Goal: Task Accomplishment & Management: Complete application form

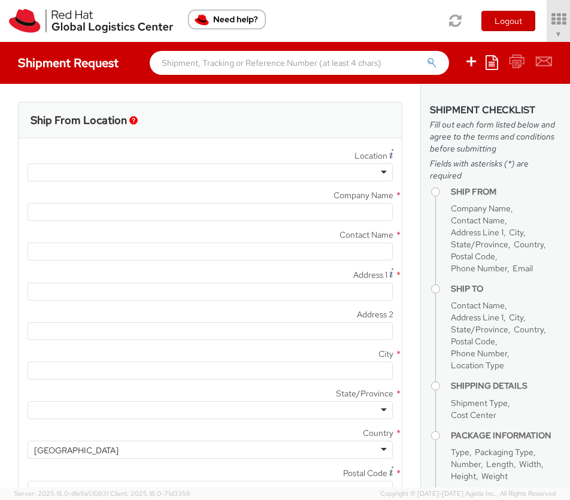
select select "901"
select select
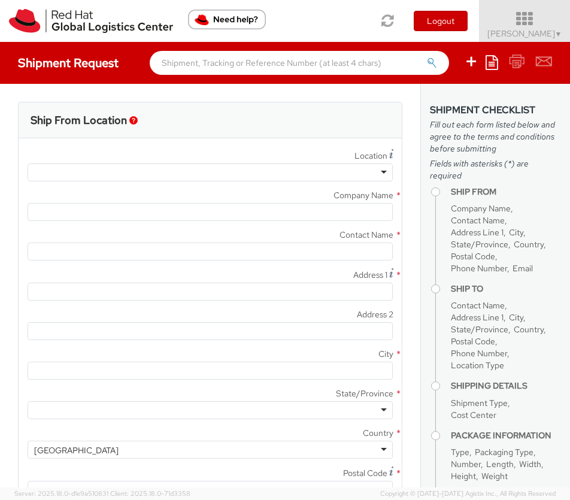
click at [513, 33] on span "[PERSON_NAME] ▼" at bounding box center [524, 33] width 75 height 11
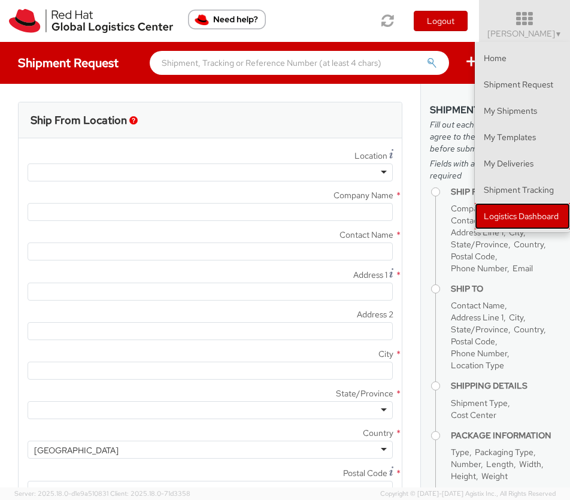
click at [519, 220] on link "Logistics Dashboard" at bounding box center [522, 216] width 95 height 26
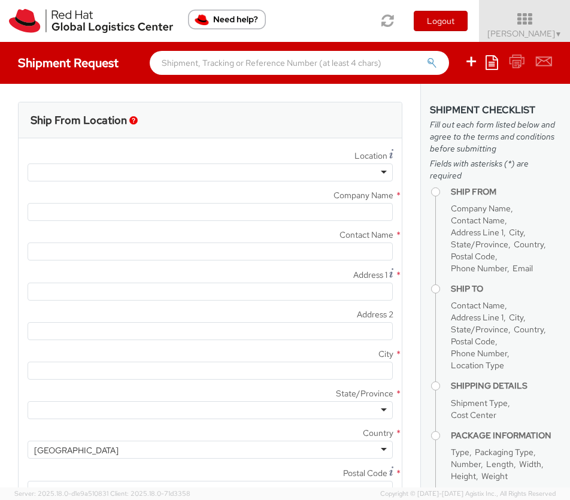
type input "Red Hat, Inc."
type input "[PERSON_NAME]"
type input "[STREET_ADDRESS]"
type input "RALEIGH"
type input "27601"
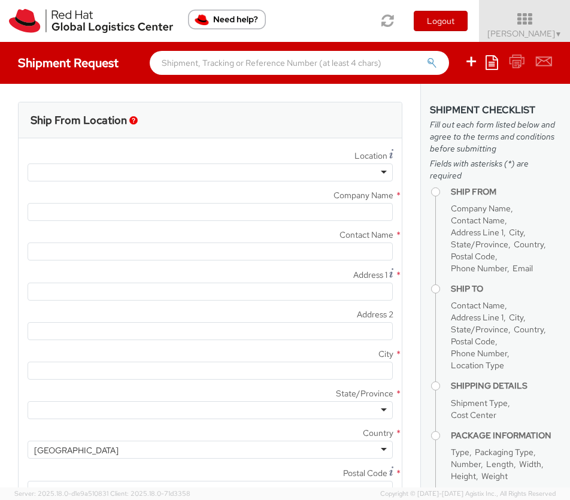
type input "[PHONE_NUMBER]"
type input "[EMAIL_ADDRESS][DOMAIN_NAME]"
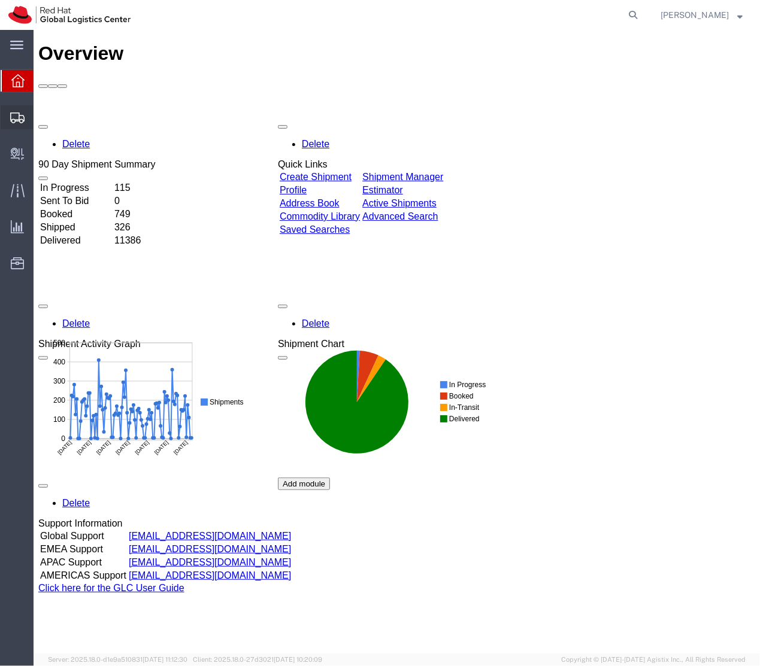
click at [13, 118] on icon at bounding box center [17, 118] width 14 height 11
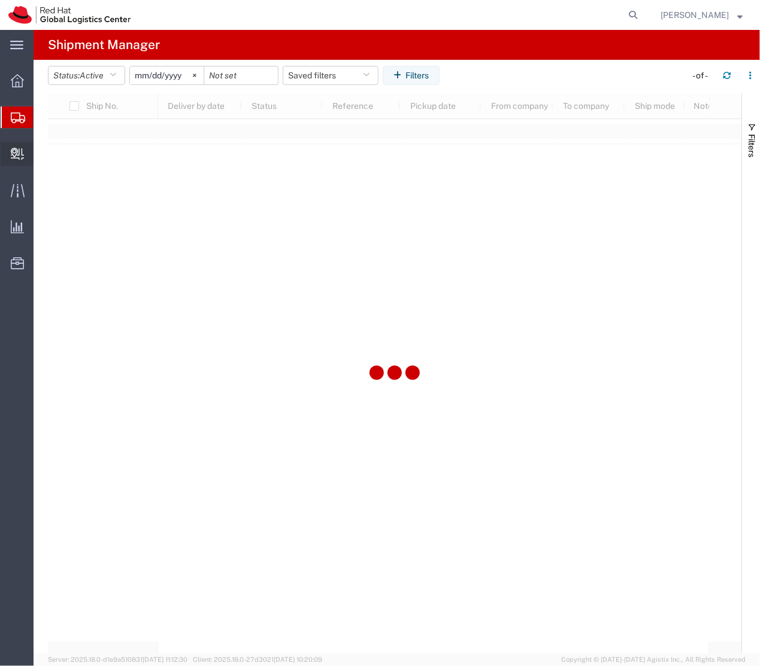
click at [0, 0] on span "Create Delivery" at bounding box center [0, 0] width 0 height 0
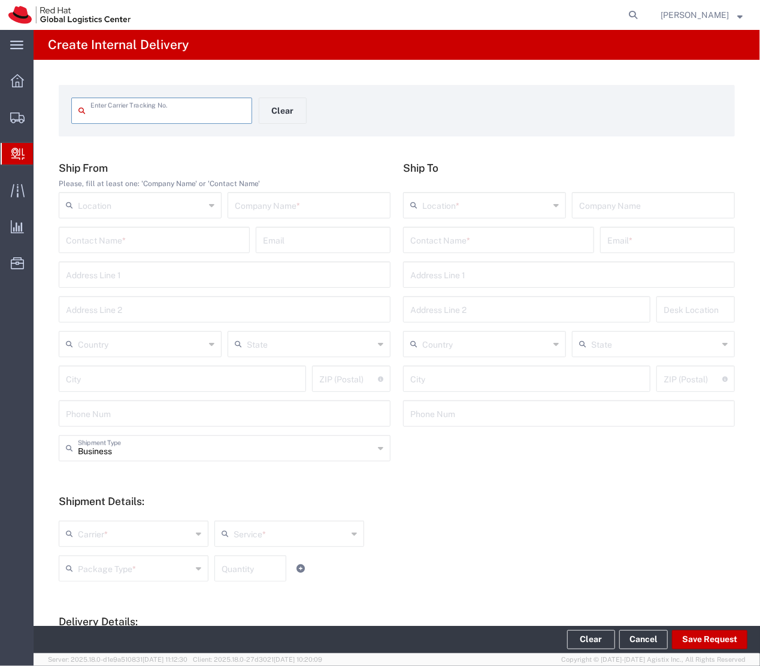
click at [103, 105] on input "text" at bounding box center [167, 109] width 154 height 21
type input "npointicorvo1"
click at [160, 241] on input "text" at bounding box center [154, 239] width 177 height 21
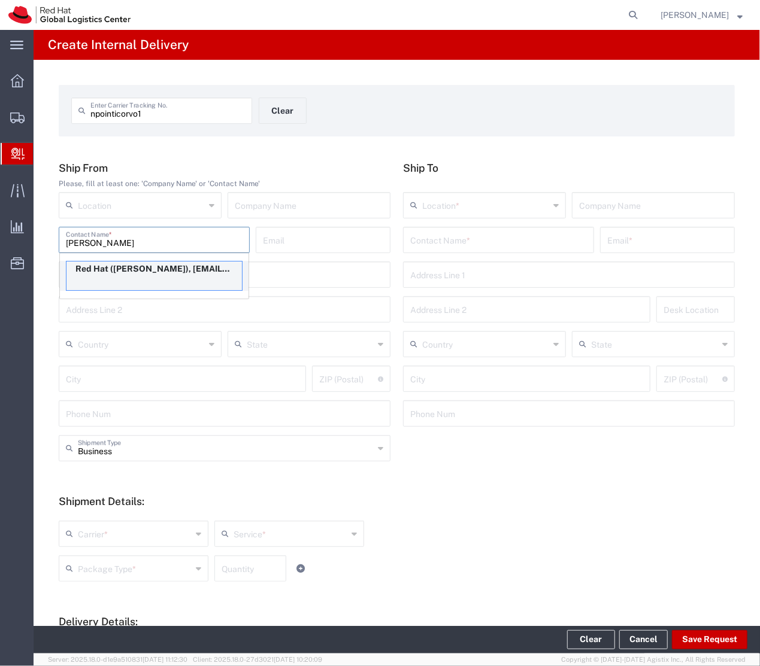
type input "Nicole Ponticorvo"
click at [147, 276] on p "Red Hat (Nicole Ponticorvo), npontico@redhat.com" at bounding box center [153, 269] width 175 height 15
type input "RH - [GEOGRAPHIC_DATA]"
type input "Red Hat"
type input "npontico@redhat.com"
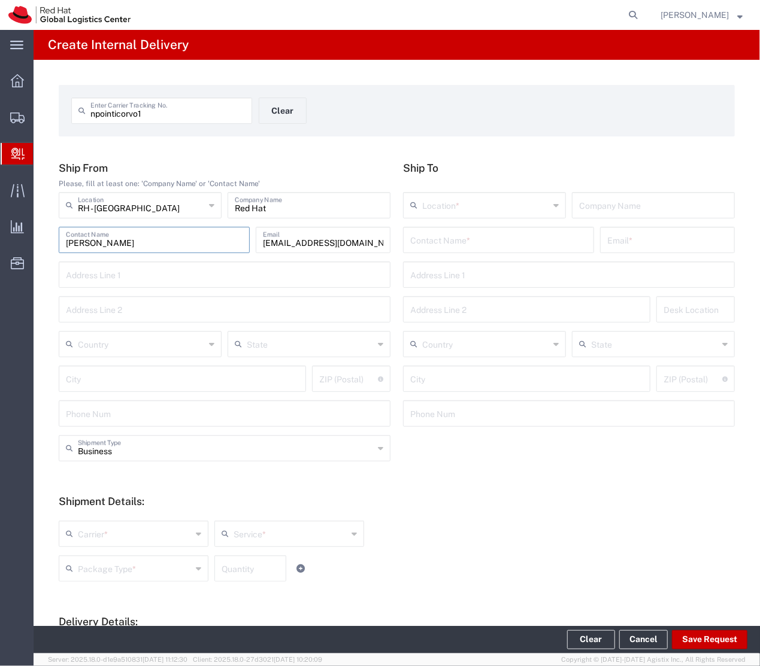
click at [143, 378] on input "text" at bounding box center [182, 378] width 233 height 21
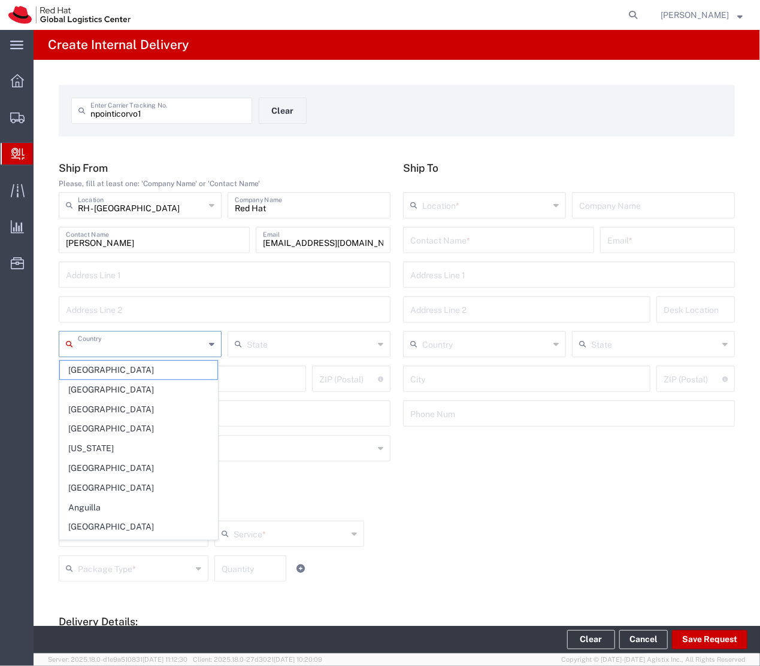
click at [125, 350] on input "text" at bounding box center [141, 343] width 127 height 21
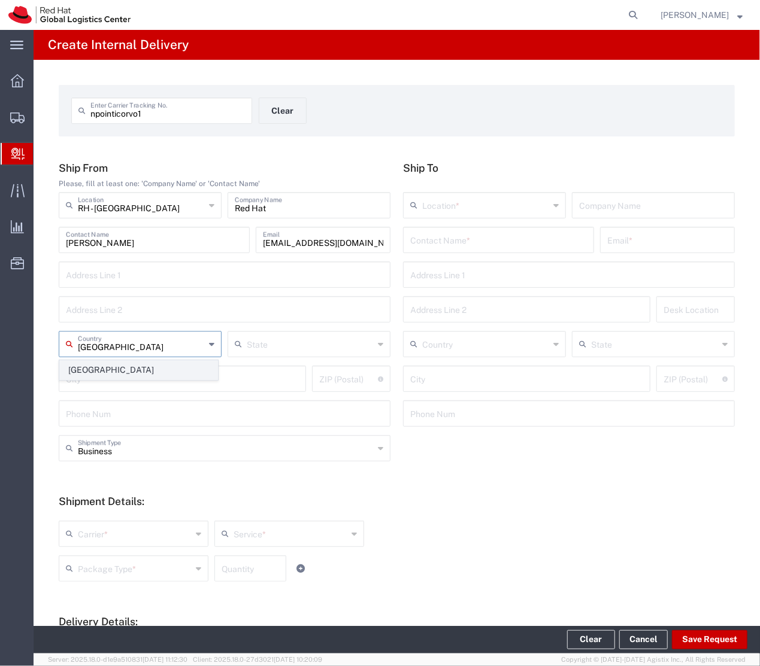
type input "[GEOGRAPHIC_DATA]"
click at [104, 374] on span "[GEOGRAPHIC_DATA]" at bounding box center [138, 370] width 157 height 19
click at [424, 238] on input "text" at bounding box center [498, 239] width 177 height 21
type input "Anthony Valentino"
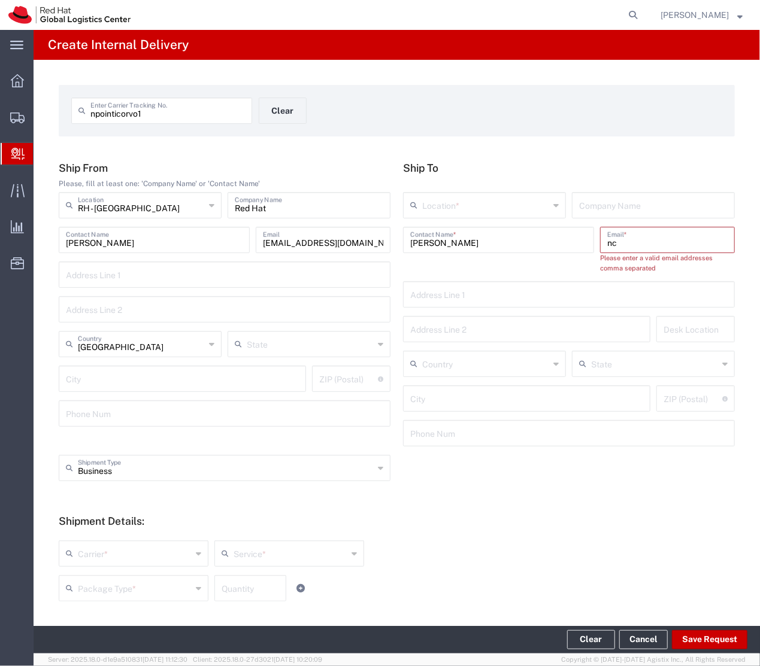
click at [630, 238] on input "nc" at bounding box center [667, 239] width 120 height 21
paste input "ajvalentino@gmail.com"
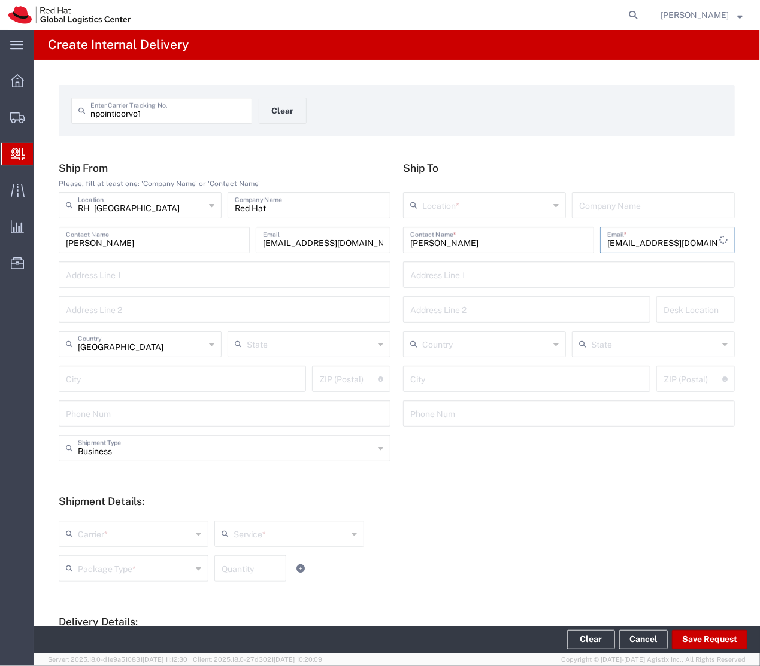
type input "ncajvalentino@gmail.com"
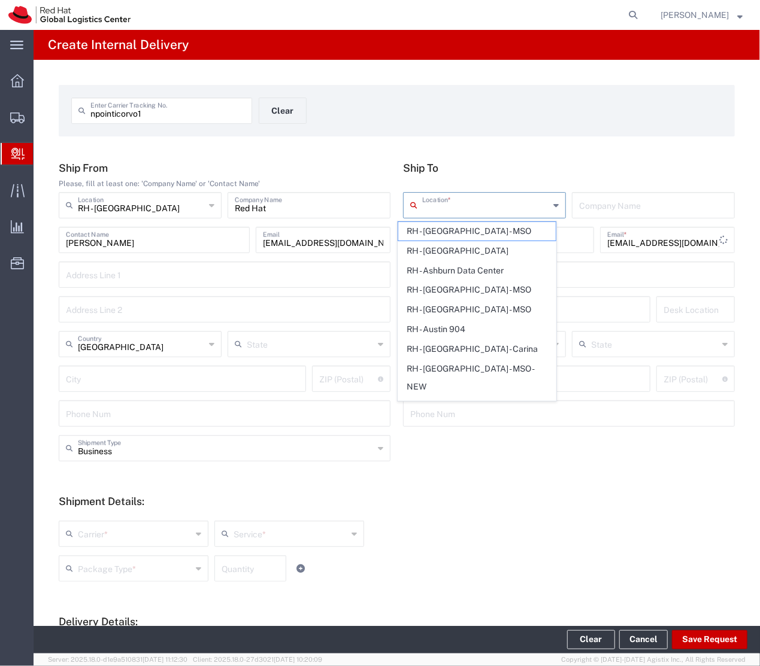
click at [472, 198] on input "text" at bounding box center [485, 204] width 127 height 21
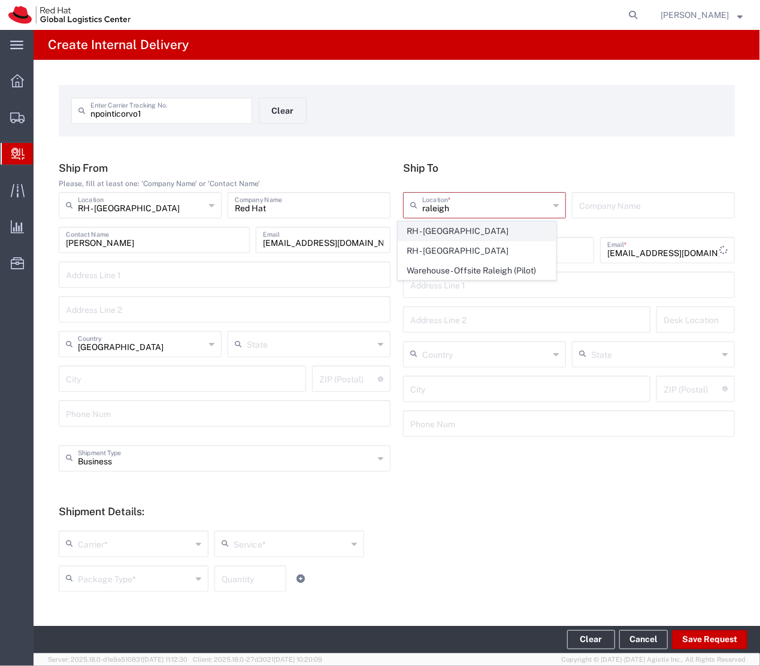
click at [461, 235] on span "RH - [GEOGRAPHIC_DATA]" at bounding box center [476, 231] width 157 height 19
type input "RH - [GEOGRAPHIC_DATA]"
type input "Red Hat, Inc."
type input "[STREET_ADDRESS]"
type input "[GEOGRAPHIC_DATA]"
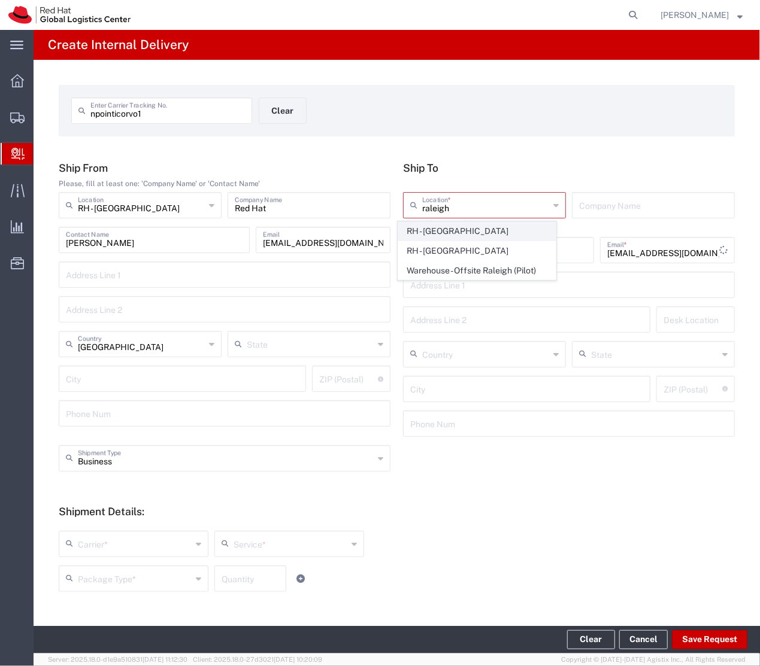
type input "RALEIGH"
type input "27601"
type input "[PHONE_NUMBER]"
type input "[US_STATE]"
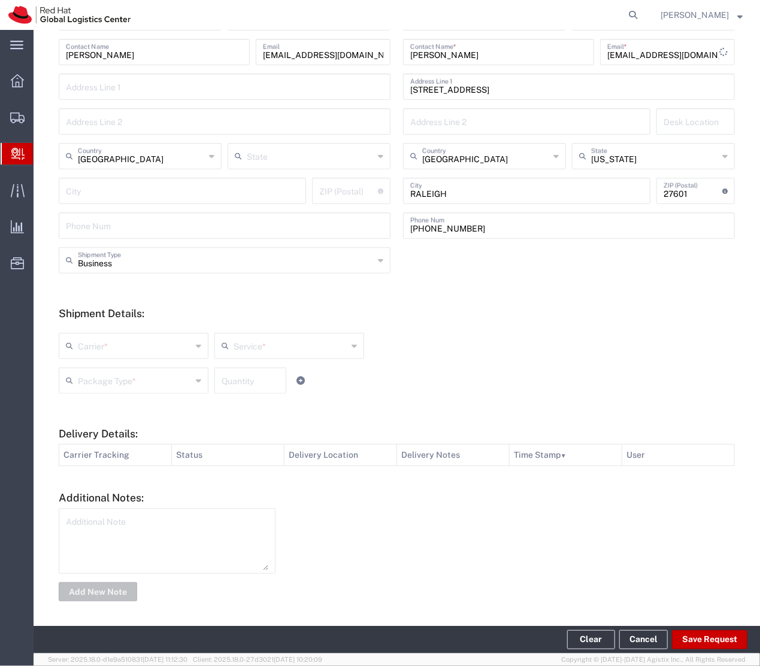
scroll to position [192, 0]
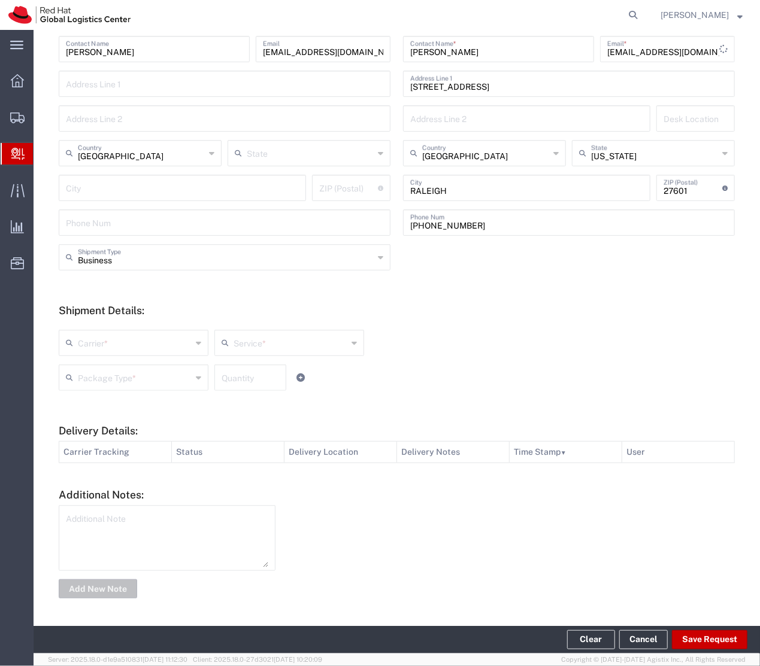
click at [154, 347] on input "text" at bounding box center [135, 342] width 114 height 21
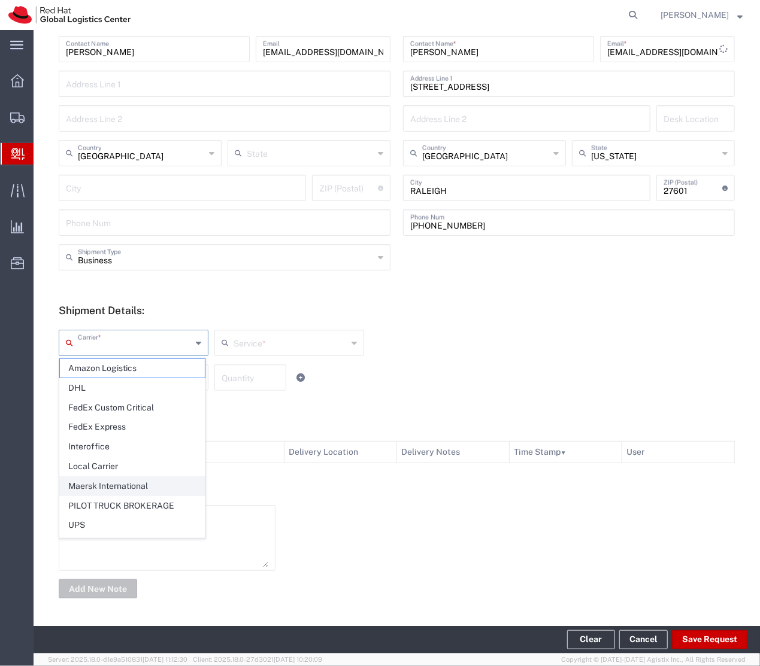
scroll to position [20, 0]
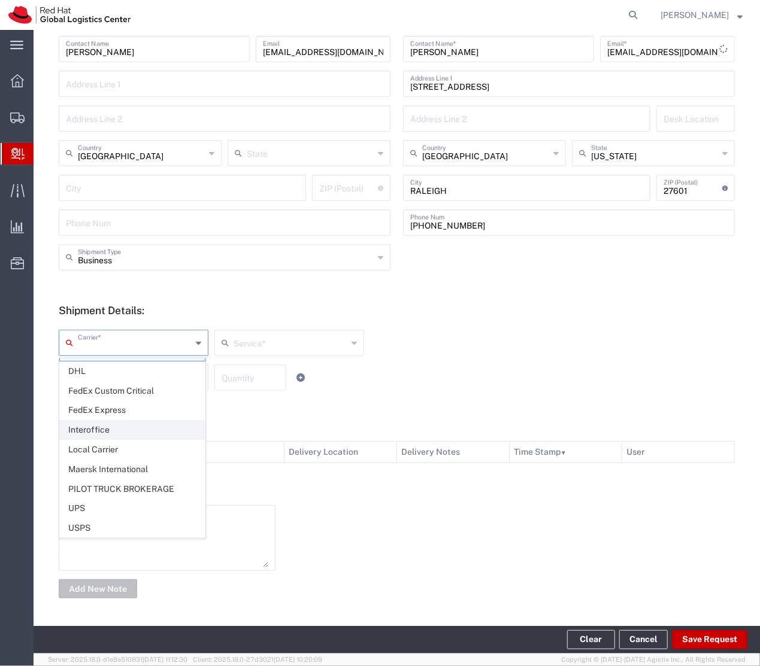
click at [113, 431] on span "Interoffice" at bounding box center [132, 430] width 145 height 19
type input "Interoffice"
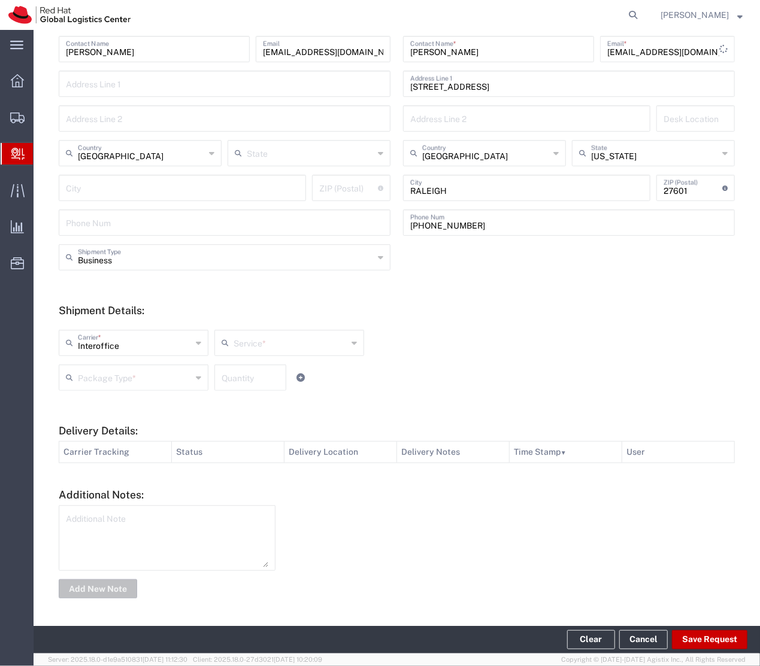
click at [268, 341] on input "text" at bounding box center [291, 342] width 114 height 21
click at [259, 369] on span "IO_Ground" at bounding box center [285, 368] width 145 height 19
type input "IO_Ground"
click at [151, 366] on input "text" at bounding box center [135, 376] width 114 height 21
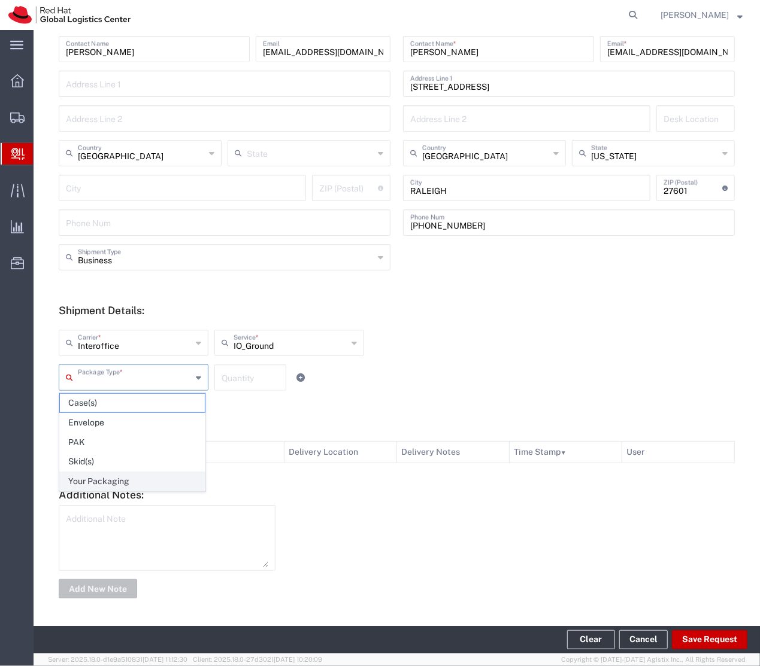
click at [114, 486] on span "Your Packaging" at bounding box center [132, 481] width 145 height 19
type input "Your Packaging"
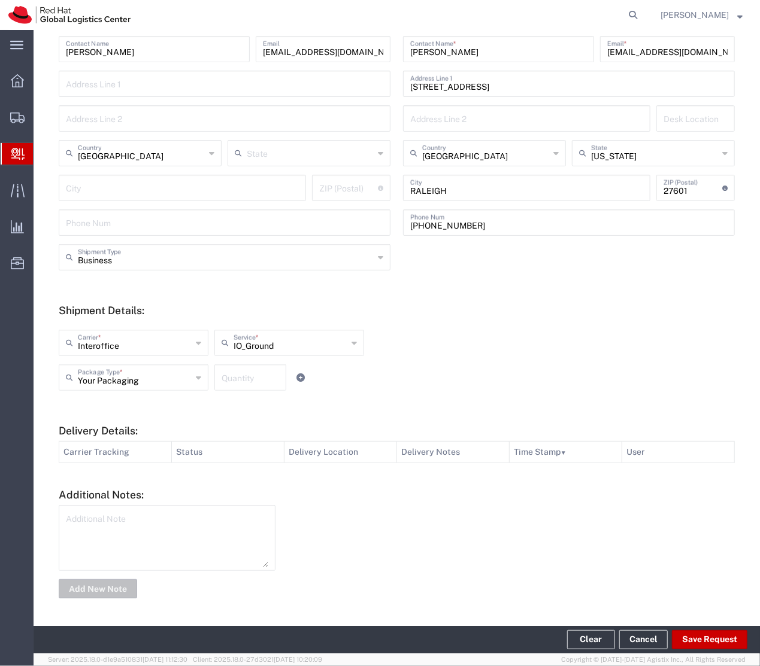
click at [241, 357] on div "Interoffice Carrier * Amazon Logistics DHL FedEx Custom Critical FedEx Express …" at bounding box center [290, 347] width 468 height 35
click at [254, 371] on input "number" at bounding box center [250, 376] width 57 height 21
type input "1"
click at [739, 635] on button "Save Request" at bounding box center [709, 640] width 75 height 19
type input "[GEOGRAPHIC_DATA]"
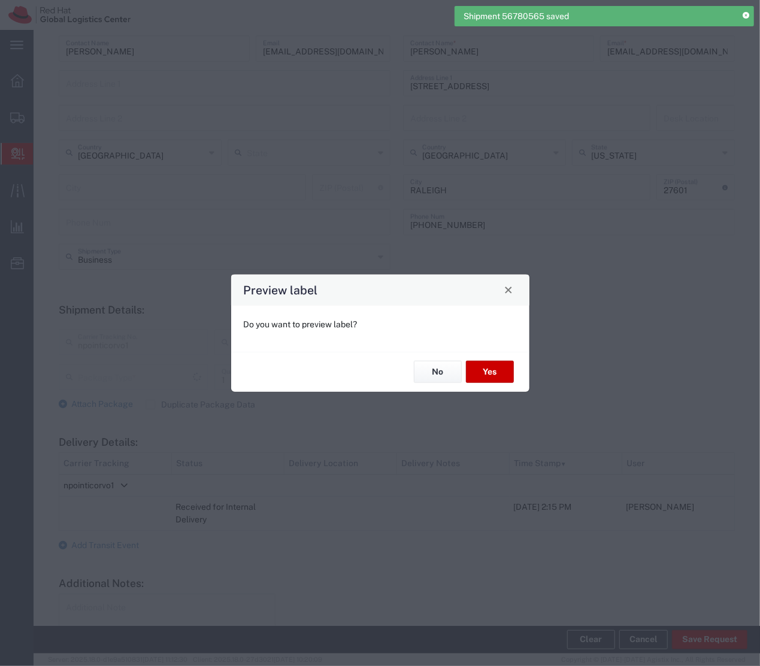
type input "Your Packaging"
type input "IO_Ground"
click at [489, 369] on button "Yes" at bounding box center [490, 372] width 48 height 22
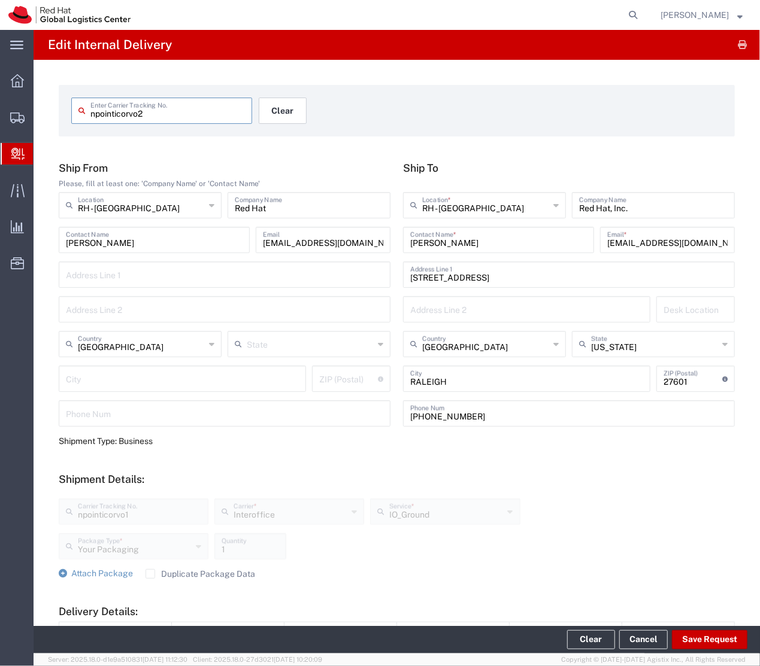
type input "npointicorvo2"
click at [284, 111] on button "Clear" at bounding box center [283, 111] width 48 height 26
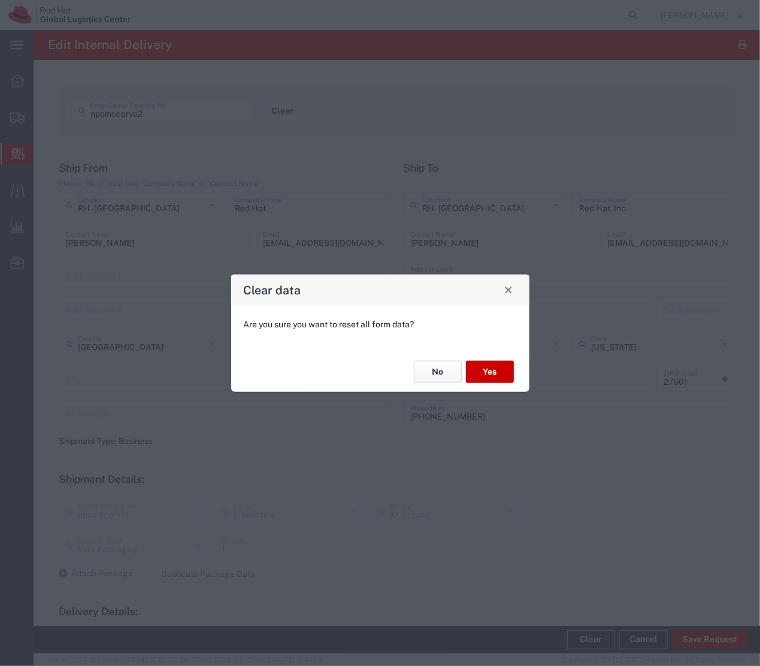
click at [434, 366] on button "No" at bounding box center [438, 372] width 48 height 22
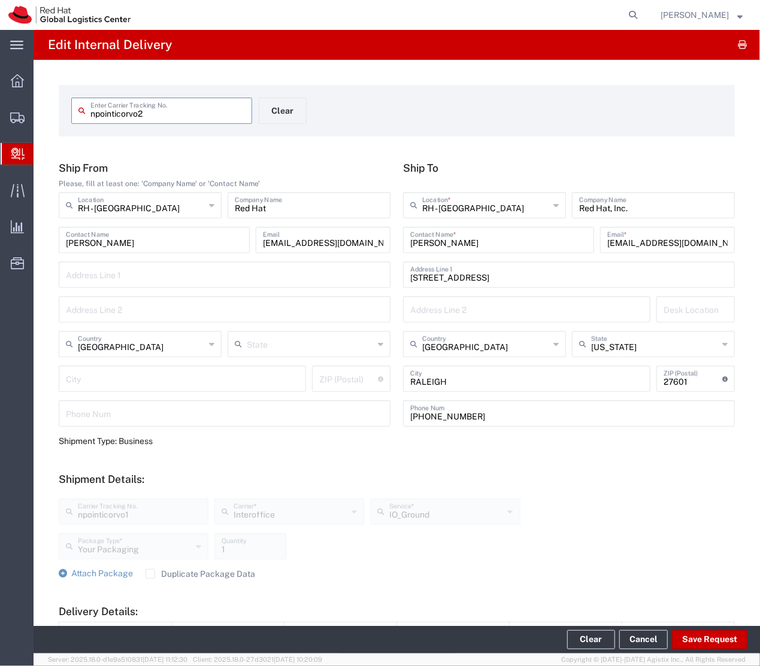
click at [171, 111] on input "npointicorvo2" at bounding box center [167, 109] width 154 height 21
click at [271, 109] on button "Clear" at bounding box center [283, 111] width 48 height 26
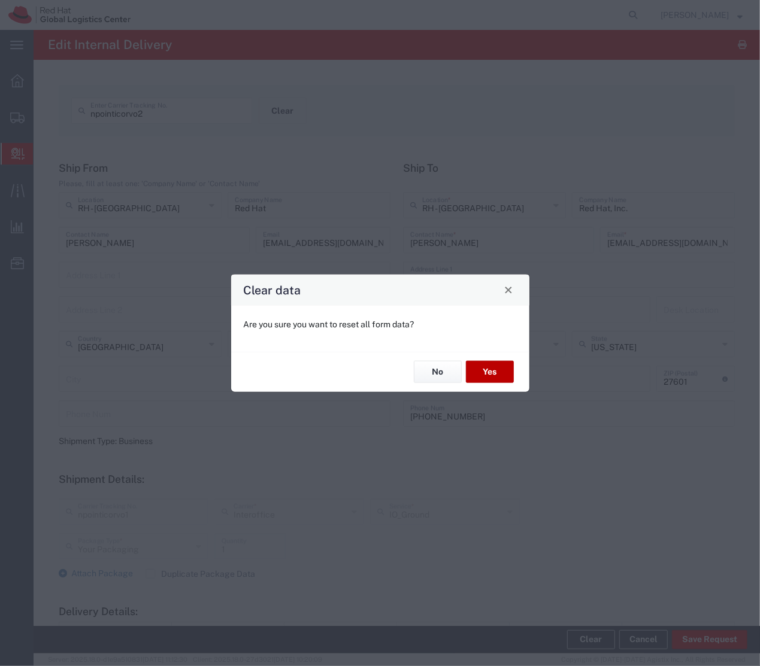
click at [477, 372] on button "Yes" at bounding box center [490, 372] width 48 height 22
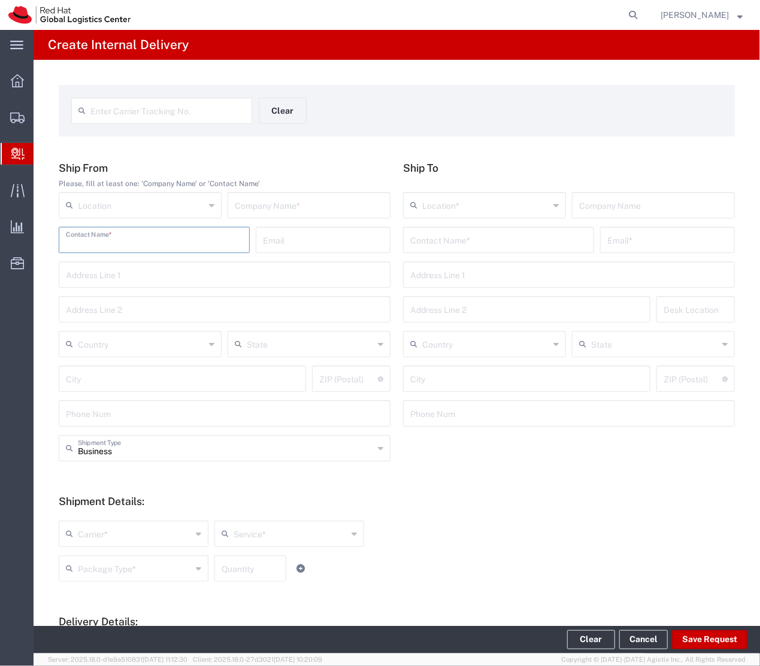
click at [214, 240] on input "text" at bounding box center [154, 239] width 177 height 21
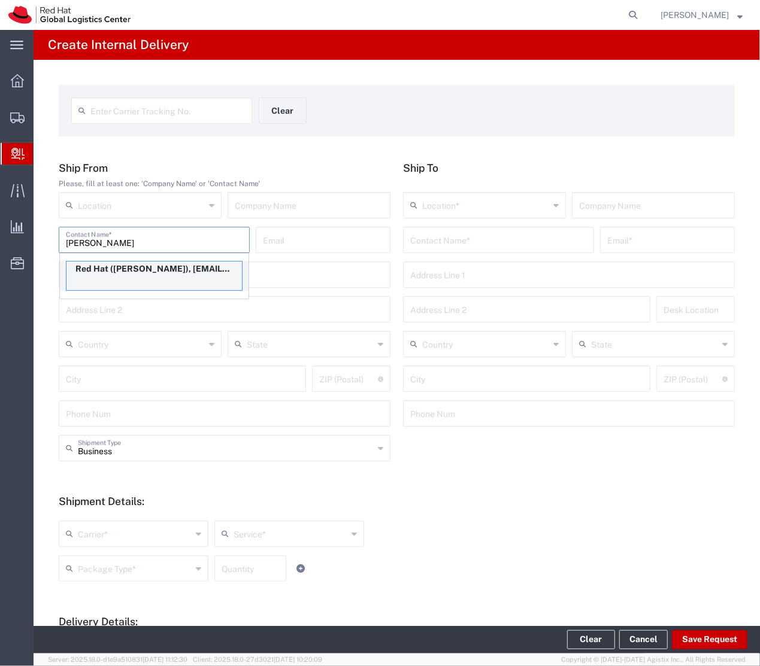
type input "Nicole ponticor"
click at [194, 265] on p "Red Hat (Nicole Ponticorvo), npontico@redhat.com" at bounding box center [153, 269] width 175 height 15
type input "RH - [GEOGRAPHIC_DATA]"
type input "Red Hat"
type input "Nicole Ponticorvo"
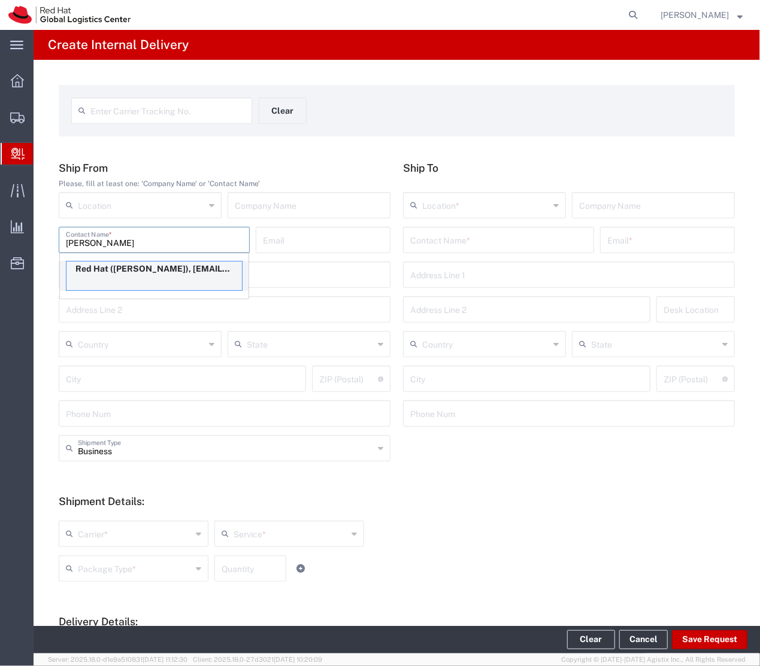
type input "npontico@redhat.com"
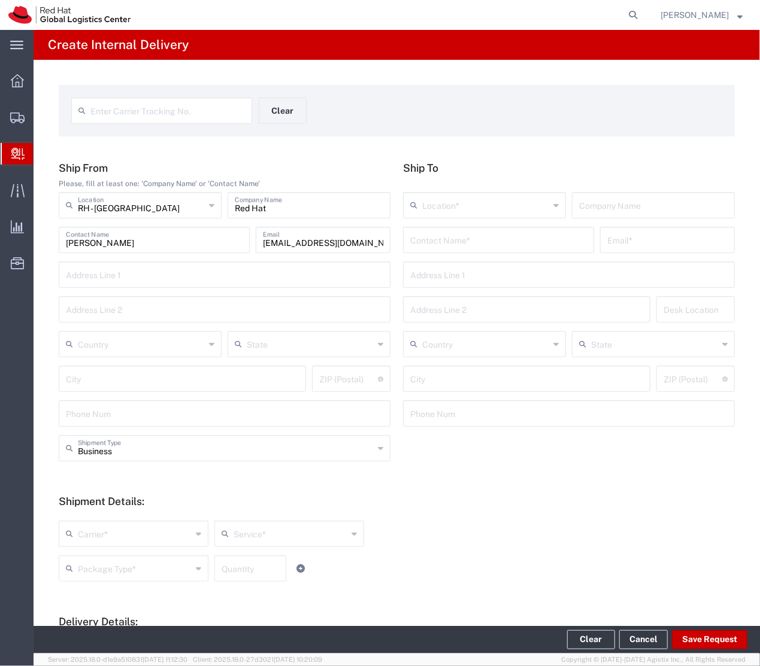
click at [144, 332] on div "Country" at bounding box center [140, 344] width 163 height 26
type input "[GEOGRAPHIC_DATA]"
click at [456, 241] on input "text" at bounding box center [498, 239] width 177 height 21
type input "Jakob Larsen"
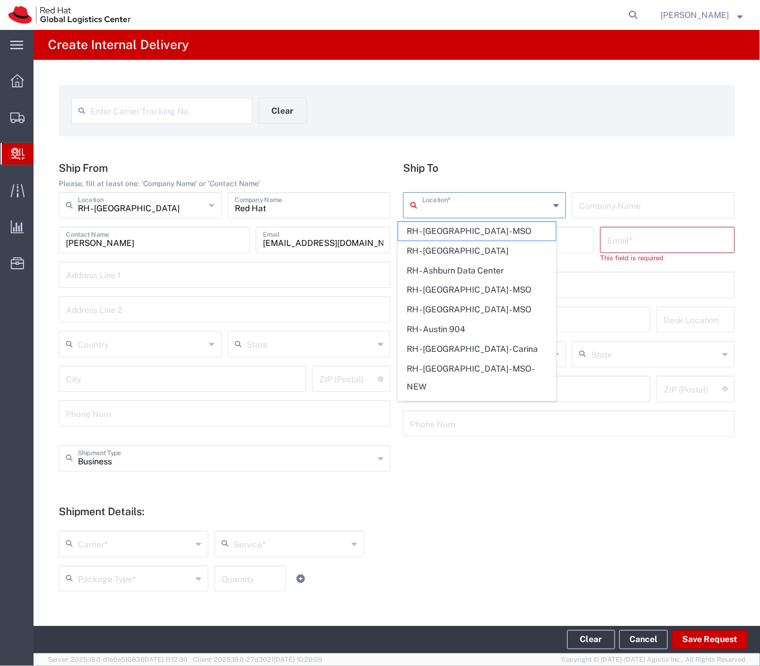
click at [431, 208] on input "text" at bounding box center [485, 204] width 127 height 21
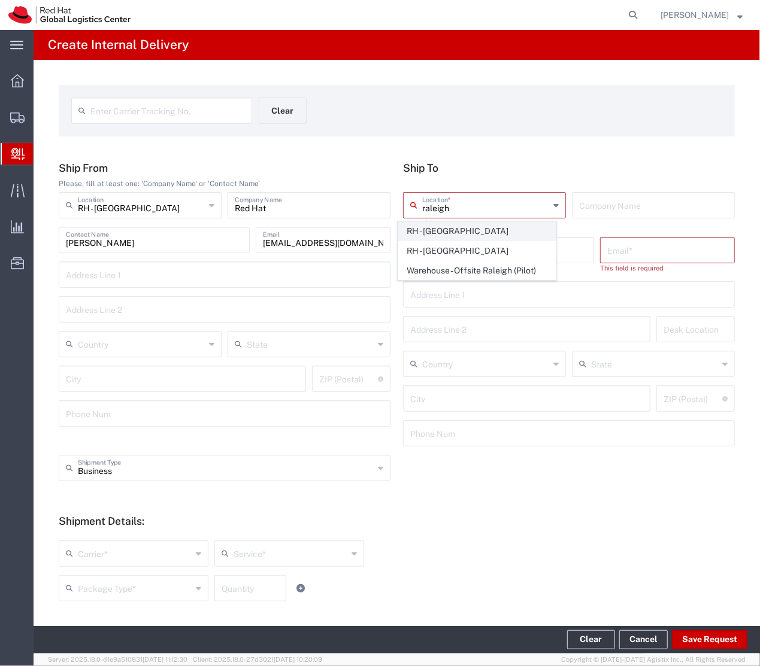
click at [445, 228] on span "RH - [GEOGRAPHIC_DATA]" at bounding box center [476, 231] width 157 height 19
type input "RH - [GEOGRAPHIC_DATA]"
type input "Red Hat, Inc."
type input "[STREET_ADDRESS]"
type input "[GEOGRAPHIC_DATA]"
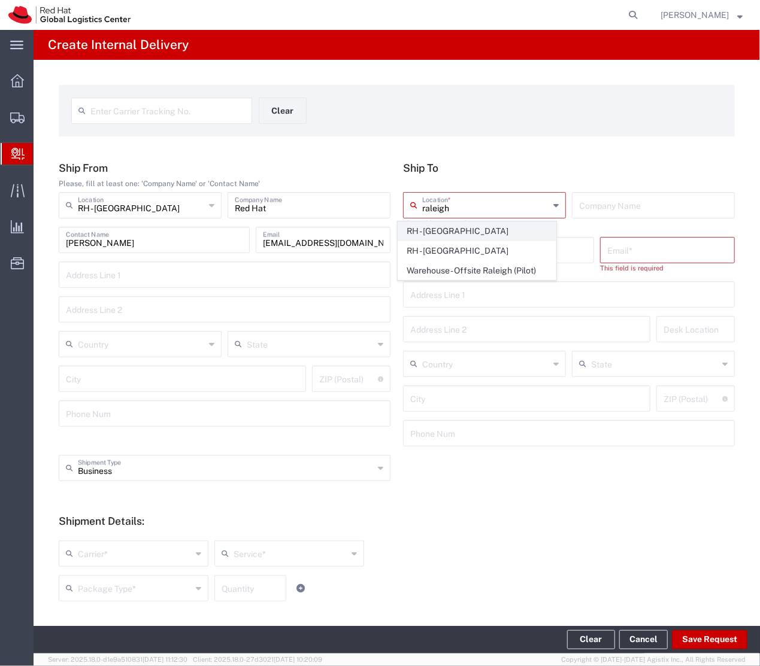
type input "RALEIGH"
type input "27601"
type input "[PHONE_NUMBER]"
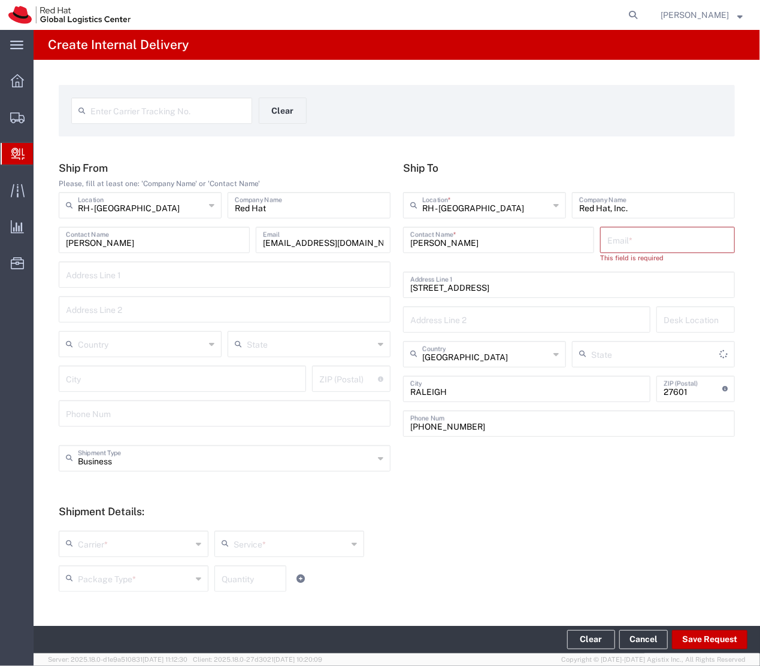
type input "[US_STATE]"
click at [654, 245] on input "text" at bounding box center [667, 239] width 120 height 21
paste input "jakoblarsen111@gmail.com"
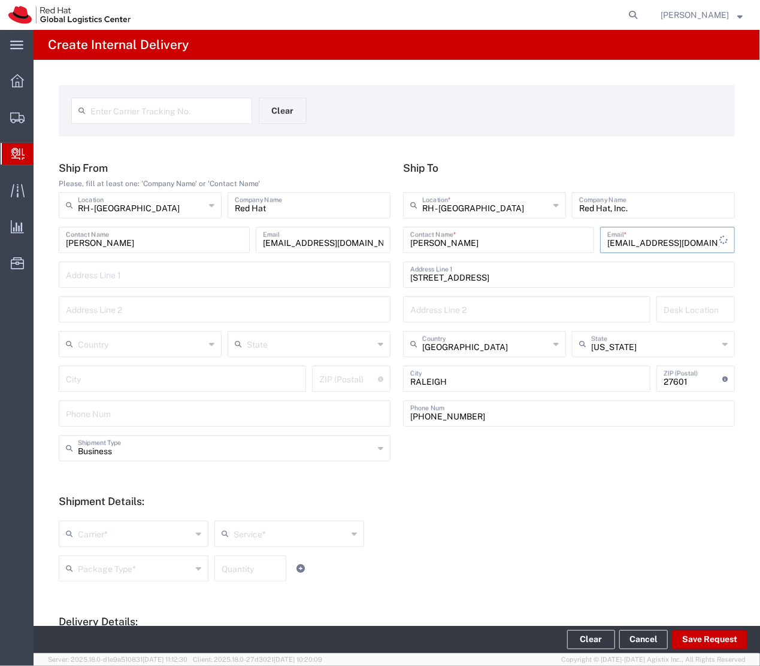
type input "jakoblarsen111@gmail.com"
click at [159, 108] on input "text" at bounding box center [167, 109] width 154 height 21
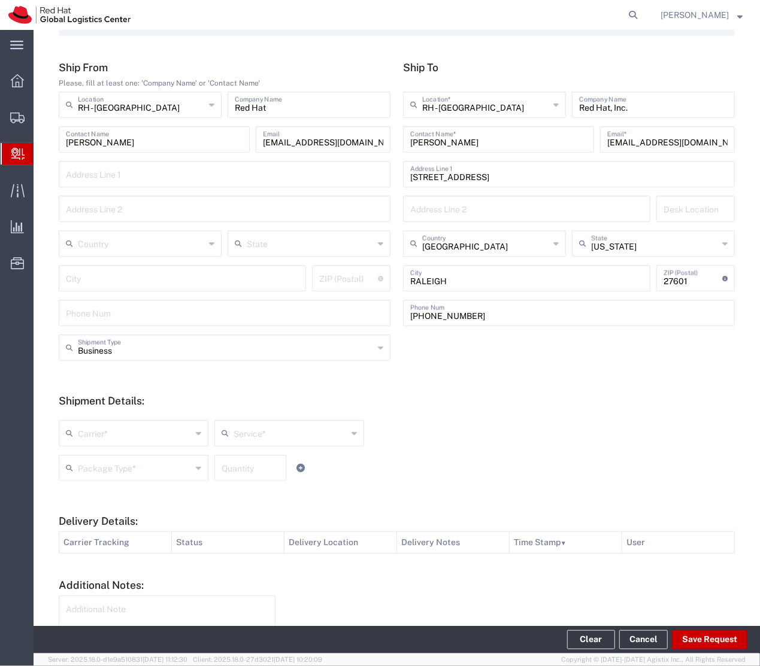
scroll to position [103, 0]
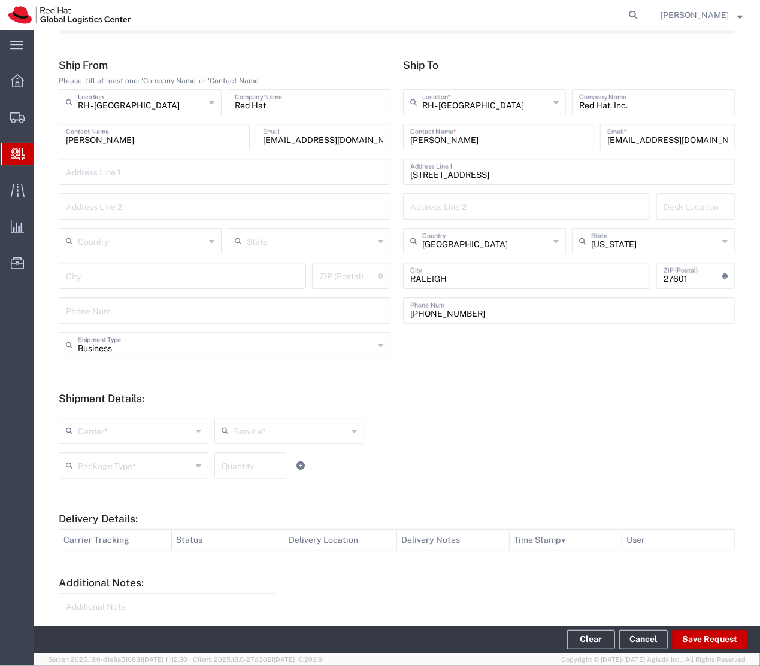
type input "nponticorvo2"
click at [123, 441] on div "Carrier *" at bounding box center [134, 431] width 150 height 26
type input "Interoffice"
click at [265, 428] on input "text" at bounding box center [291, 430] width 114 height 21
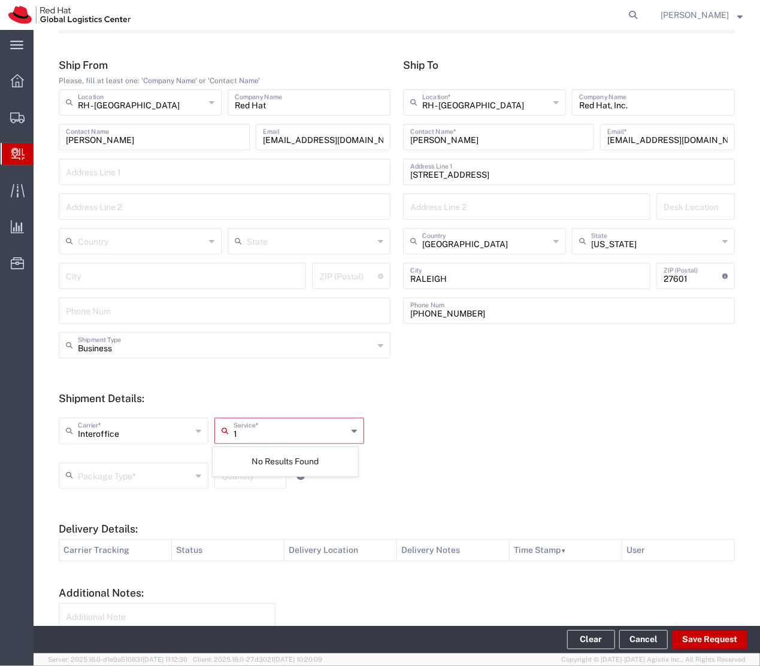
type input "1"
click at [109, 472] on input "text" at bounding box center [135, 475] width 114 height 21
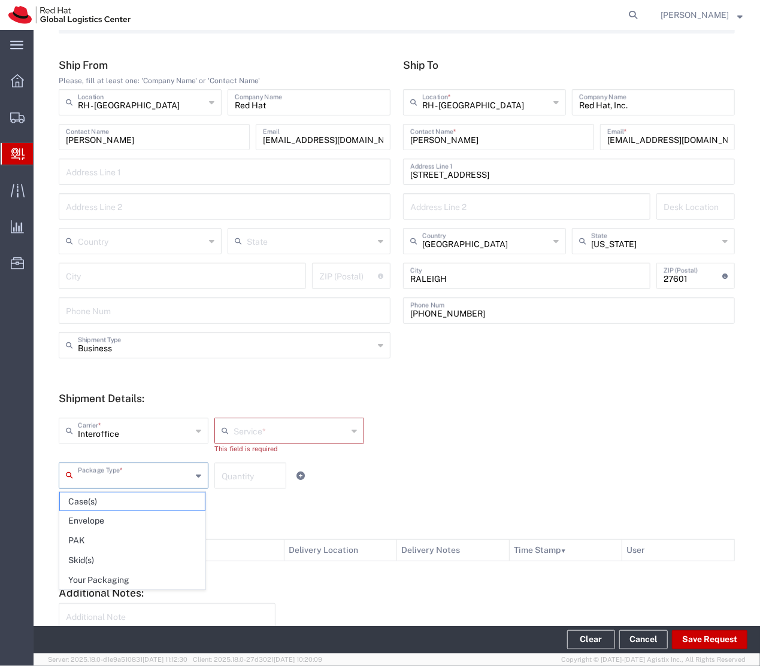
click at [273, 414] on div "Interoffice Carrier * Interoffice Service * No Results Found This field is requ…" at bounding box center [397, 453] width 689 height 89
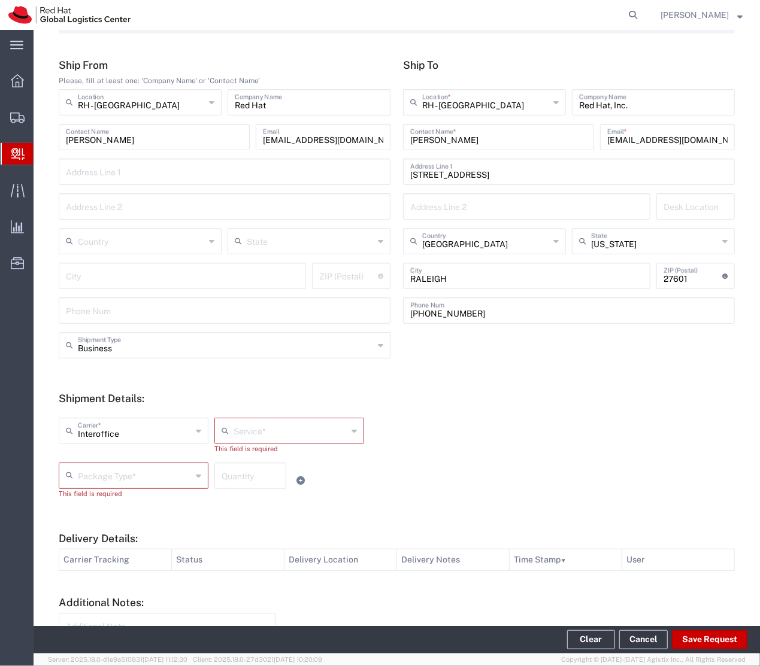
click at [234, 439] on input "text" at bounding box center [291, 430] width 114 height 21
click at [232, 456] on span "IO_Ground" at bounding box center [285, 457] width 145 height 19
type input "IO_Ground"
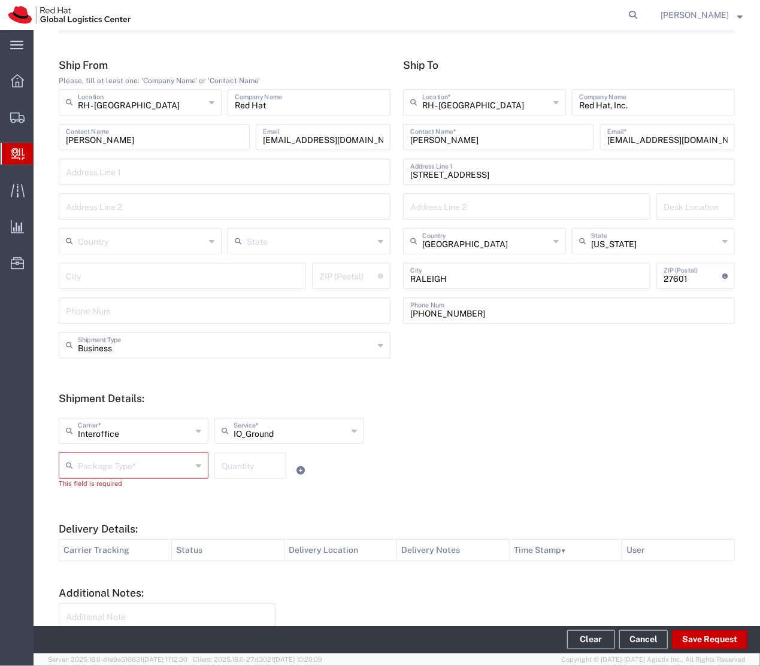
click at [127, 463] on input "text" at bounding box center [135, 464] width 114 height 21
click at [123, 490] on span "Your Packaging" at bounding box center [132, 492] width 145 height 19
type input "Your Packaging"
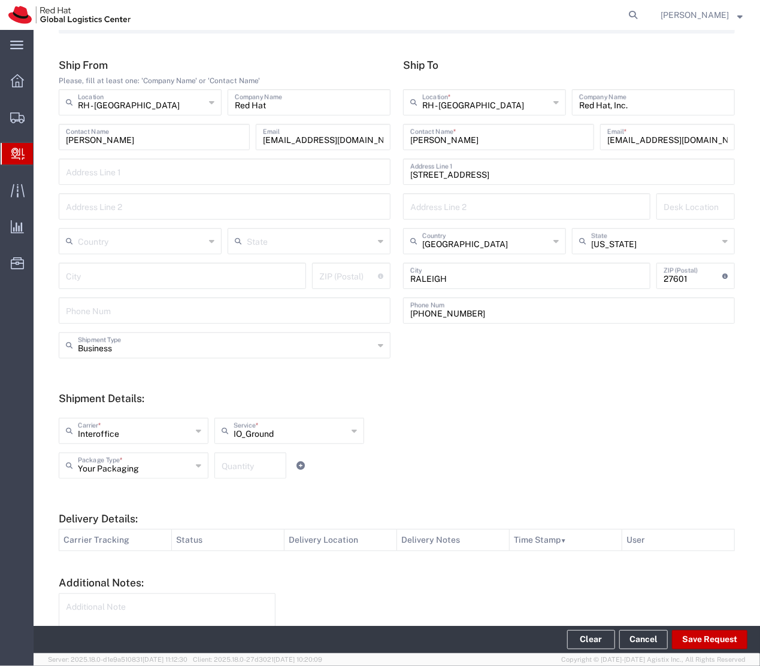
click at [229, 459] on input "number" at bounding box center [250, 464] width 57 height 21
type input "1"
click at [707, 642] on button "Save Request" at bounding box center [709, 640] width 75 height 19
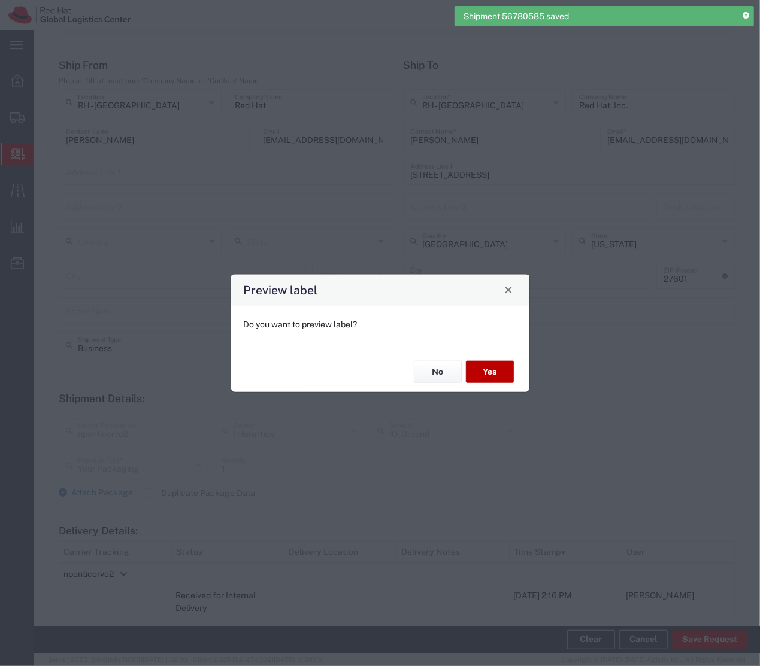
click at [490, 370] on button "Yes" at bounding box center [490, 372] width 48 height 22
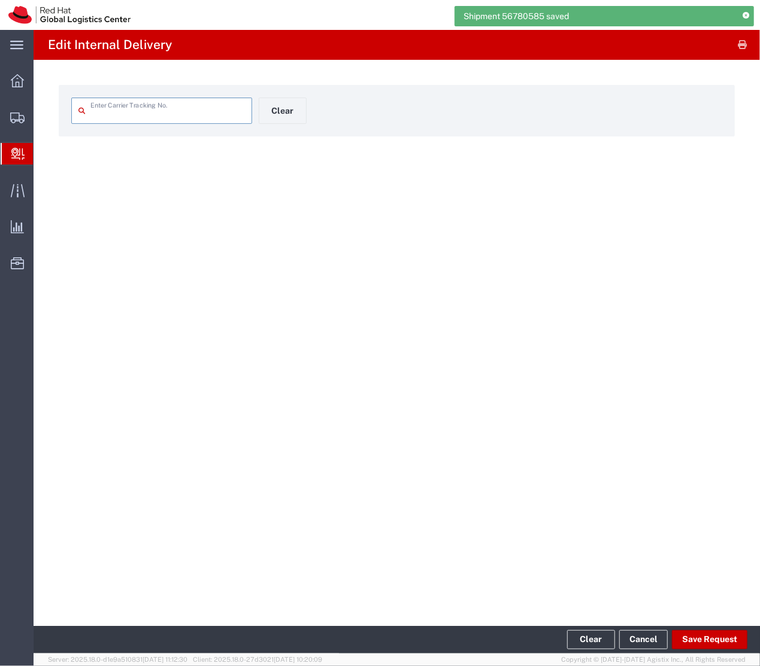
type input "nponticorvo2"
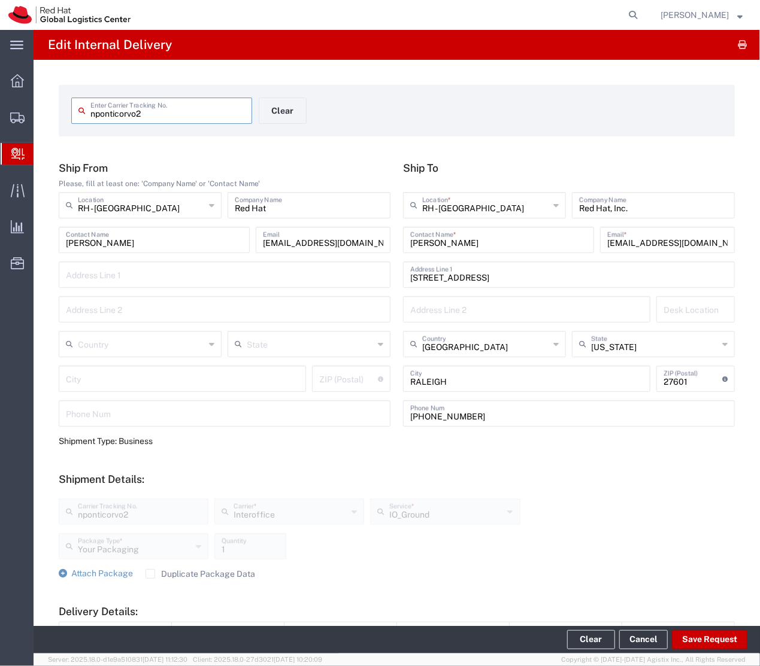
click at [174, 116] on input "nponticorvo2" at bounding box center [167, 109] width 154 height 21
click at [262, 108] on button "Clear" at bounding box center [283, 111] width 48 height 26
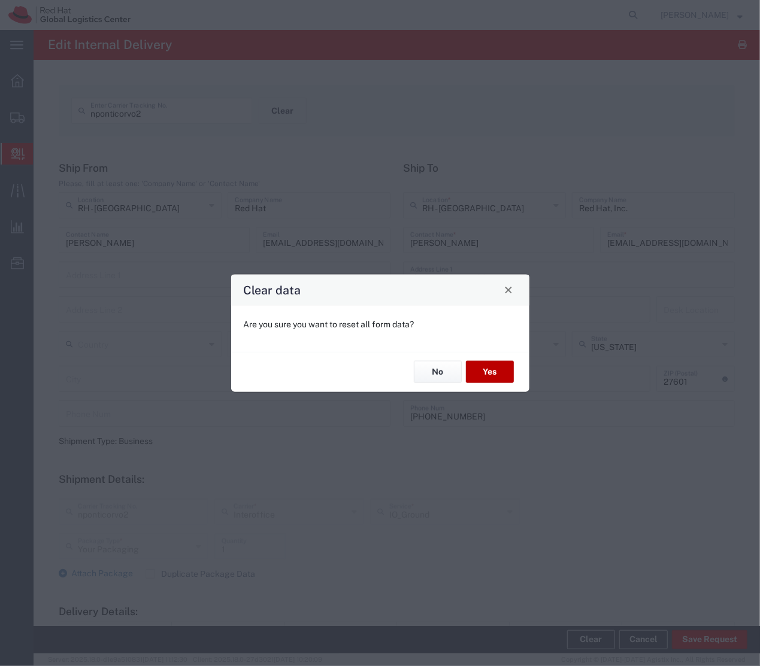
click at [489, 366] on button "Yes" at bounding box center [490, 372] width 48 height 22
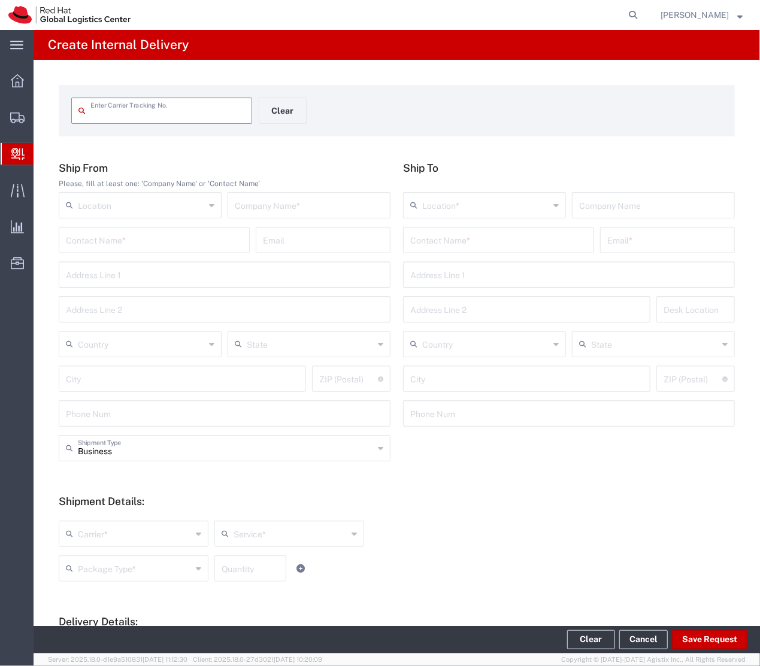
click at [184, 111] on input "text" at bounding box center [167, 109] width 154 height 21
type input "nponticorvo3"
click at [140, 244] on input "text" at bounding box center [154, 239] width 177 height 21
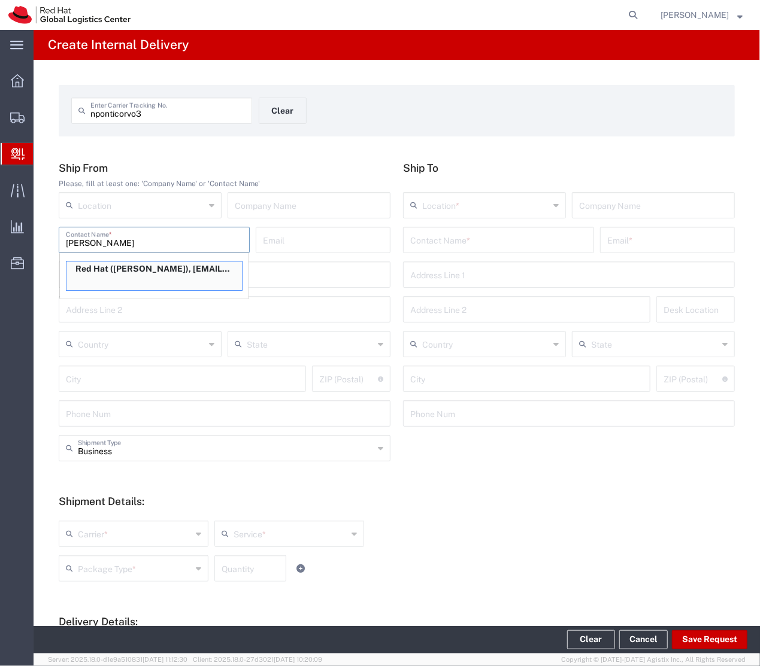
type input "Nicole ponticorvo"
click at [156, 267] on p "Red Hat (Nicole Ponticorvo), npontico@redhat.com" at bounding box center [153, 269] width 175 height 15
type input "RH - [GEOGRAPHIC_DATA]"
type input "Red Hat"
type input "Nicole Ponticorvo"
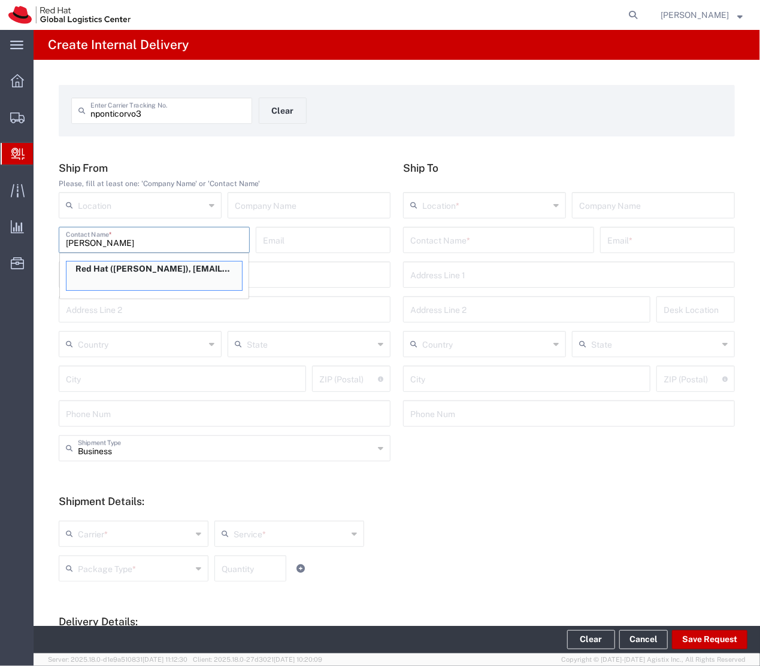
type input "npontico@redhat.com"
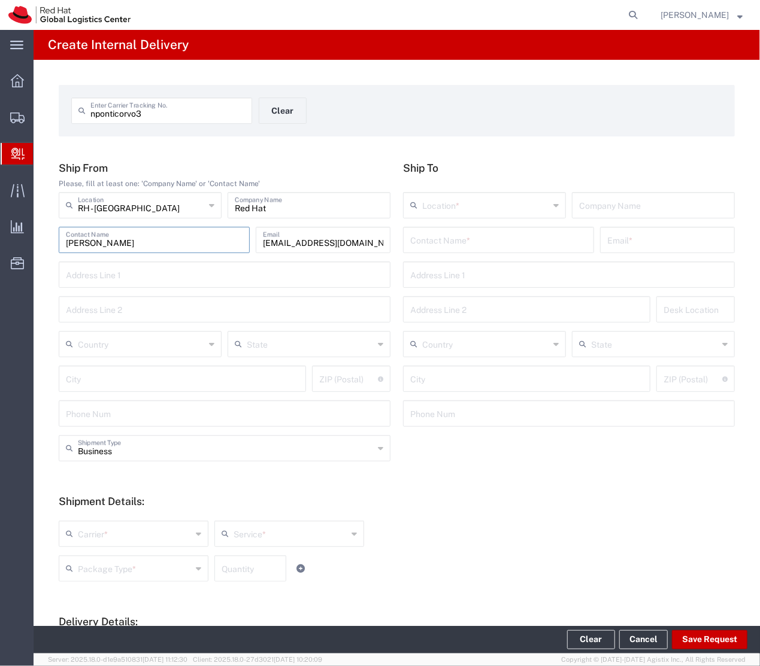
click at [116, 348] on input "text" at bounding box center [141, 343] width 127 height 21
type input "[GEOGRAPHIC_DATA]"
click at [429, 240] on input "text" at bounding box center [498, 239] width 177 height 21
type input "Maimouna Camara"
click at [437, 214] on div "Location *" at bounding box center [484, 205] width 163 height 26
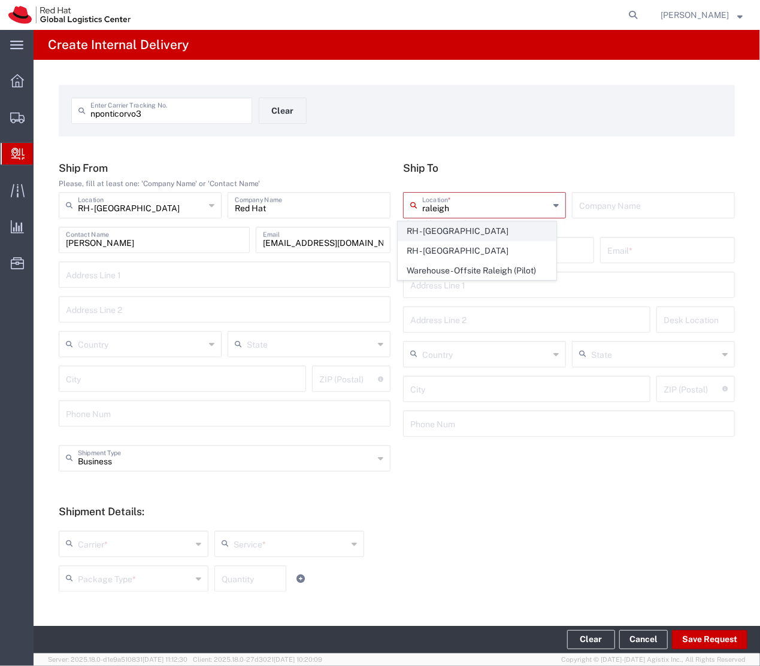
click at [440, 228] on span "RH - [GEOGRAPHIC_DATA]" at bounding box center [476, 231] width 157 height 19
type input "RH - [GEOGRAPHIC_DATA]"
type input "Red Hat, Inc."
type input "[STREET_ADDRESS]"
type input "[GEOGRAPHIC_DATA]"
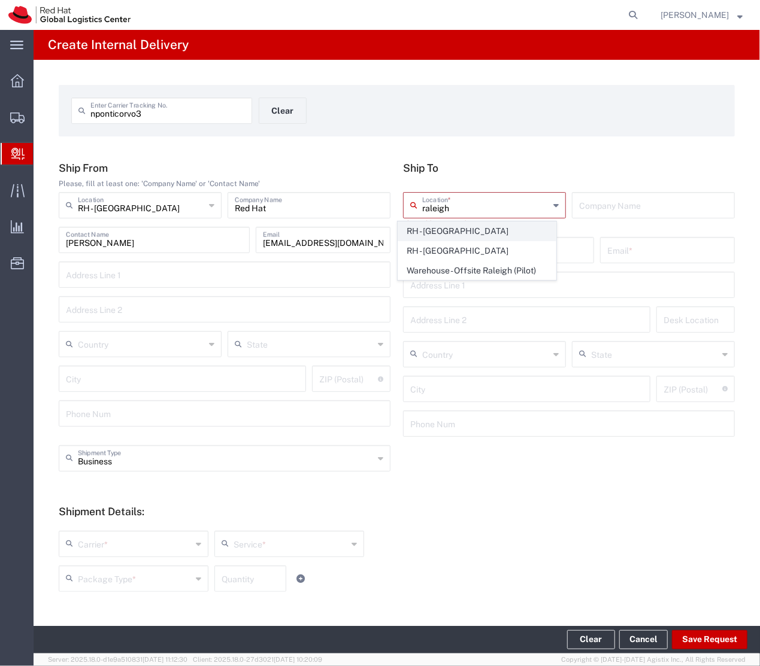
type input "RALEIGH"
type input "27601"
type input "[PHONE_NUMBER]"
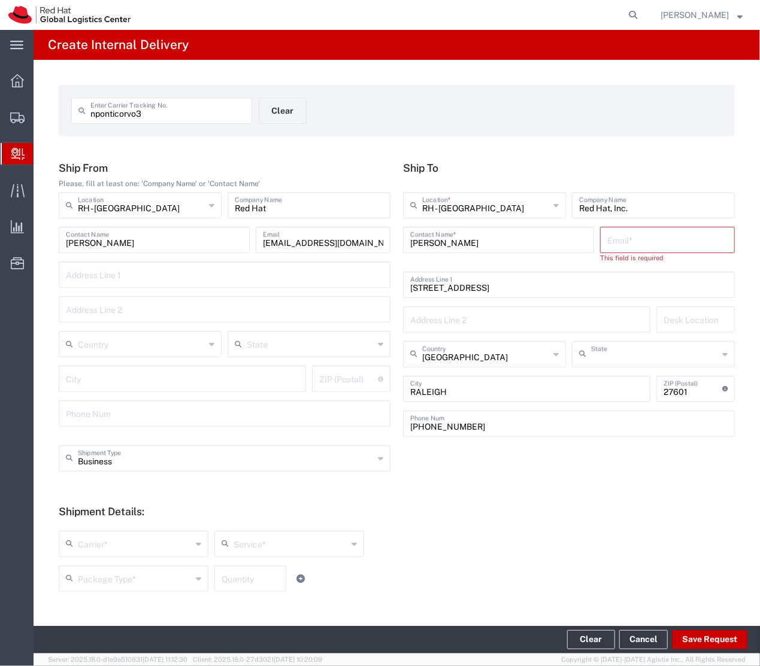
type input "[US_STATE]"
click at [631, 243] on input "text" at bounding box center [667, 239] width 120 height 21
paste input "redhat.mcamara@gmail.com"
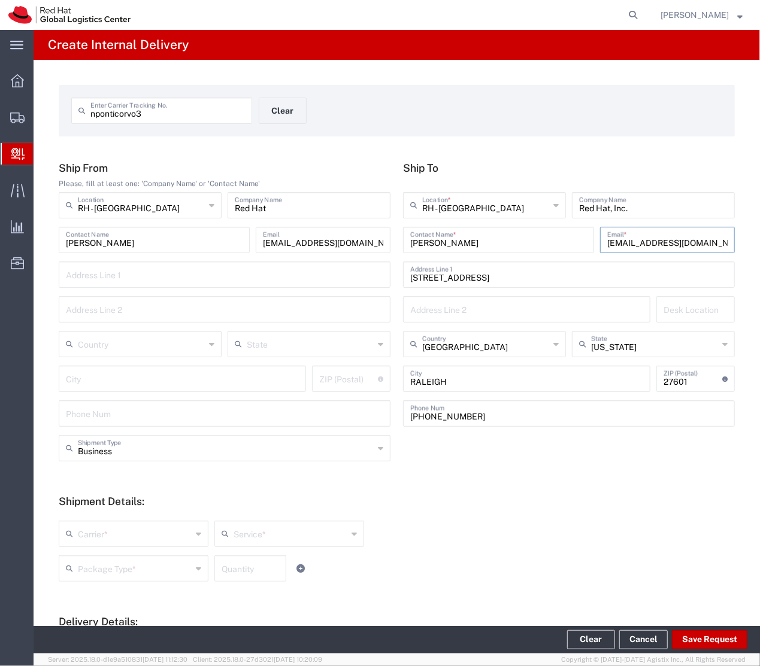
scroll to position [192, 0]
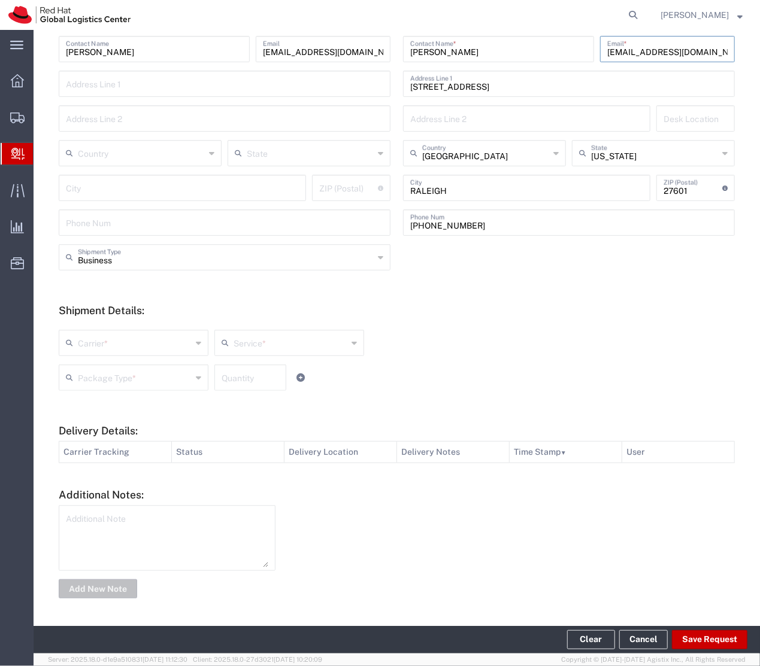
type input "redhat.mcamara@gmail.com"
click at [149, 363] on div "Carrier * Amazon Logistics DHL FedEx Custom Critical FedEx Express Interoffice …" at bounding box center [290, 347] width 468 height 35
click at [132, 351] on input "text" at bounding box center [135, 342] width 114 height 21
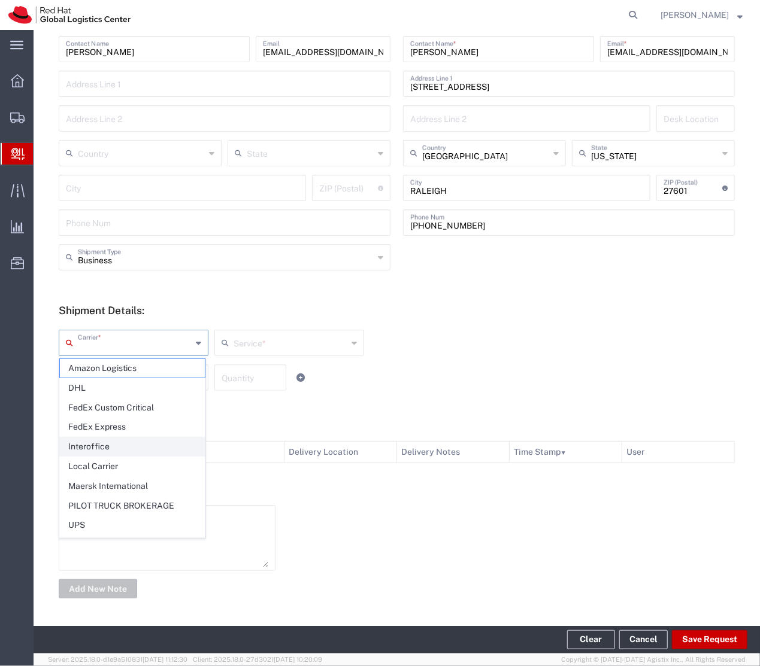
click at [110, 456] on span "Interoffice" at bounding box center [132, 447] width 145 height 19
type input "Interoffice"
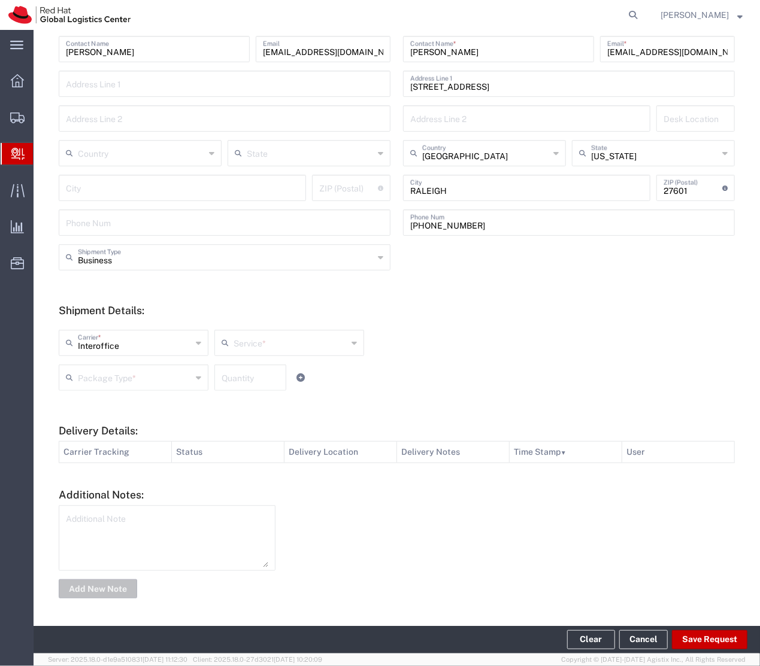
click at [293, 341] on input "text" at bounding box center [291, 342] width 114 height 21
click at [272, 374] on span "IO_Ground" at bounding box center [285, 368] width 145 height 19
type input "IO_Ground"
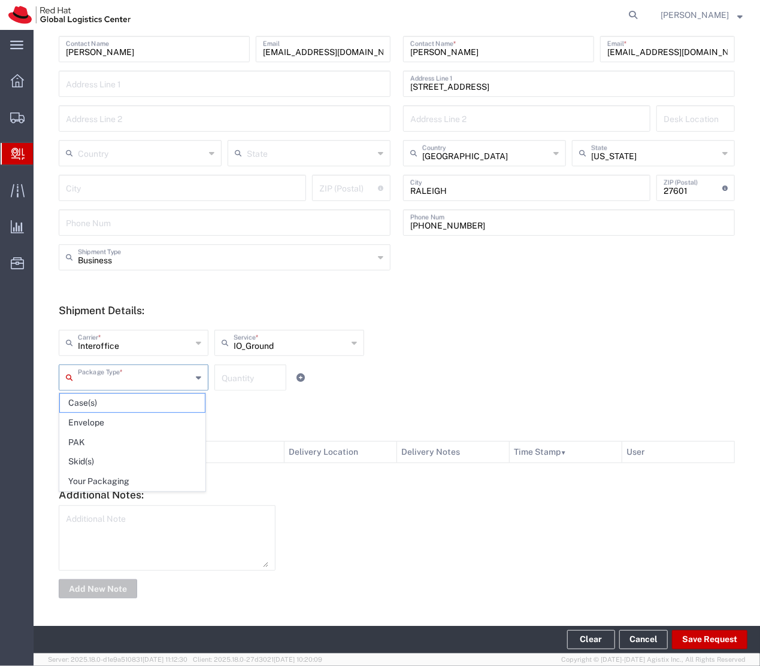
click at [148, 386] on input "text" at bounding box center [135, 376] width 114 height 21
click at [117, 491] on span "Your Packaging" at bounding box center [132, 481] width 145 height 19
type input "Your Packaging"
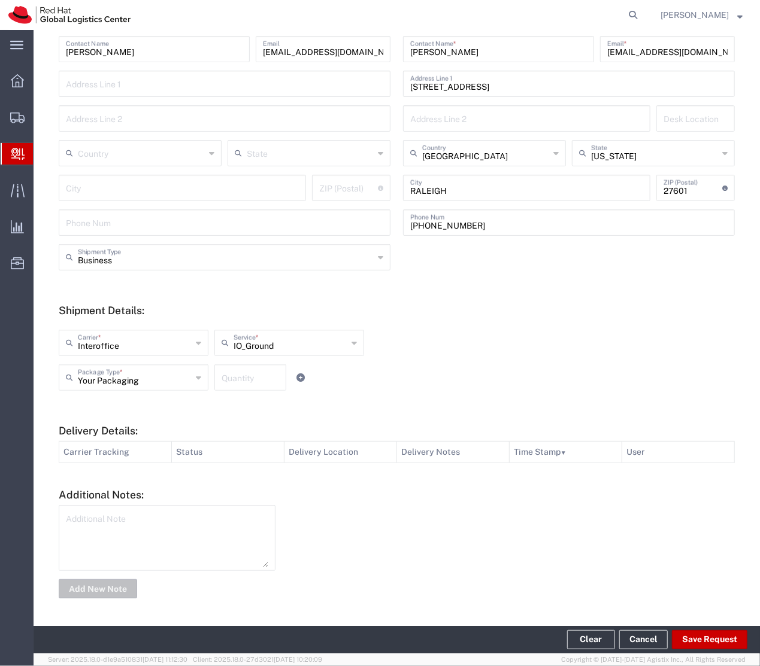
click at [228, 386] on input "number" at bounding box center [250, 376] width 57 height 21
type input "1"
click at [713, 643] on button "Save Request" at bounding box center [709, 640] width 75 height 19
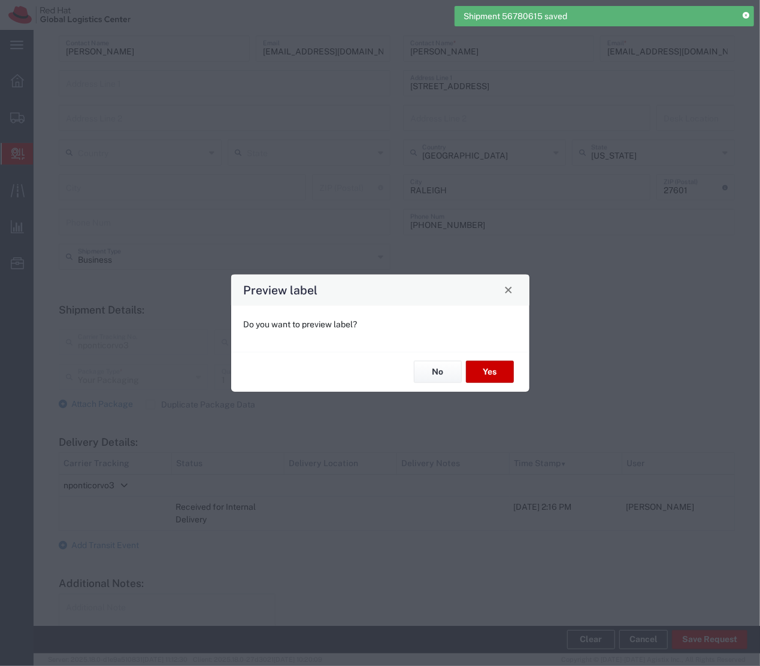
type input "IO_Ground"
click at [511, 375] on button "Yes" at bounding box center [490, 372] width 48 height 22
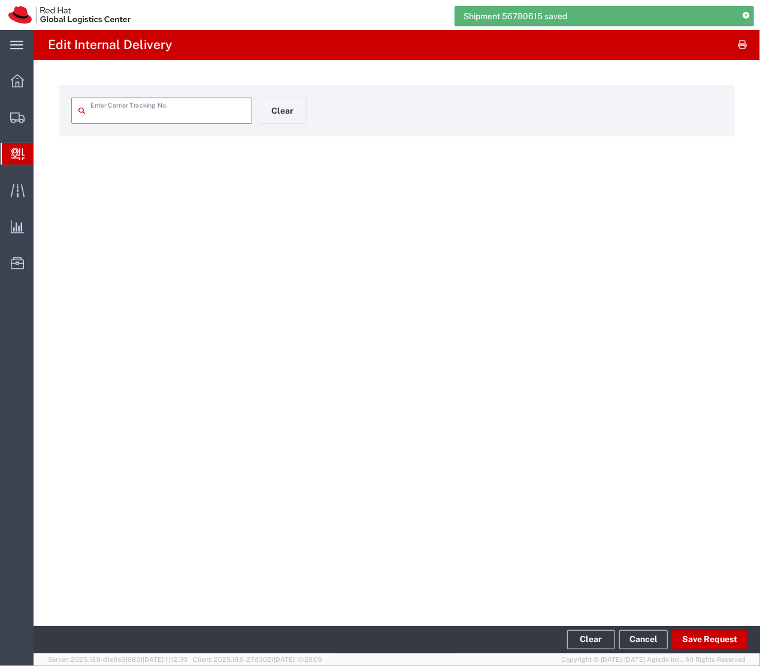
type input "nponticorvo3"
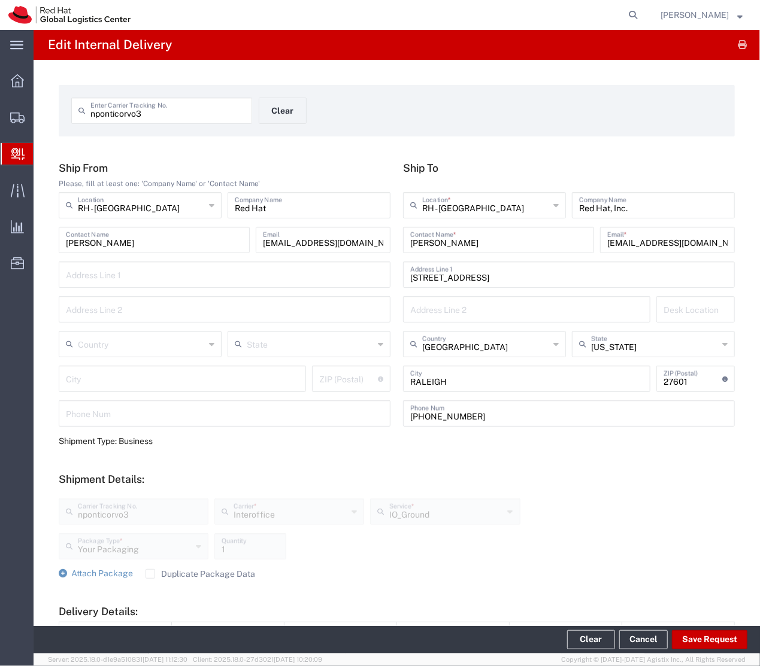
click at [190, 123] on div "nponticorvo3 Enter Carrier Tracking No." at bounding box center [161, 111] width 181 height 26
click at [186, 120] on div "nponticorvo3 Enter Carrier Tracking No." at bounding box center [161, 111] width 181 height 26
click at [178, 117] on input "nponticorvo3" at bounding box center [167, 109] width 154 height 21
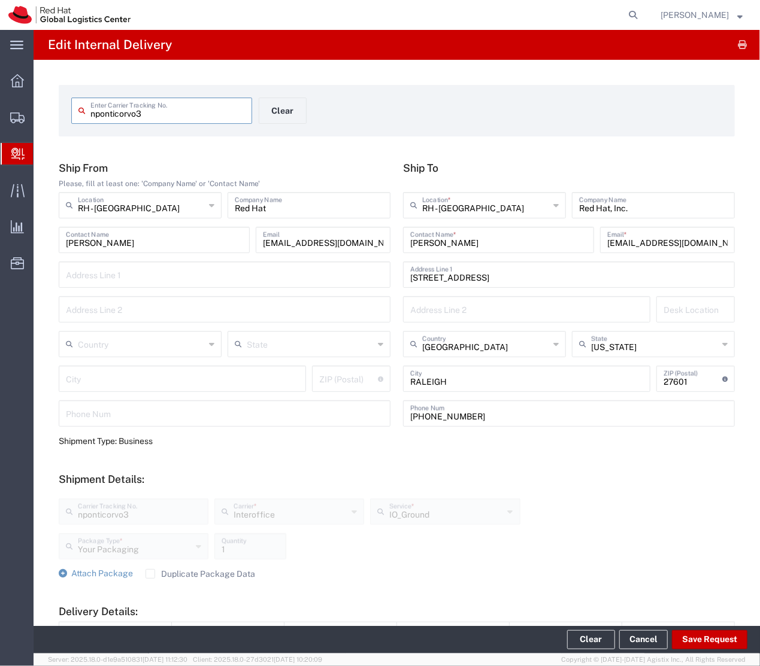
click at [178, 117] on input "nponticorvo3" at bounding box center [167, 109] width 154 height 21
click at [272, 108] on button "Clear" at bounding box center [283, 111] width 48 height 26
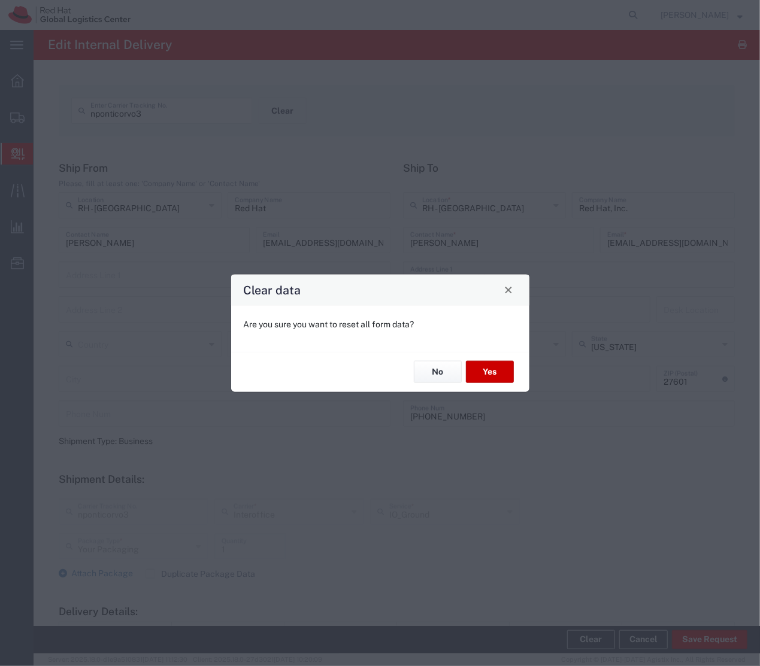
click at [477, 386] on div "No Yes" at bounding box center [380, 371] width 298 height 40
click at [480, 383] on button "Yes" at bounding box center [490, 372] width 48 height 22
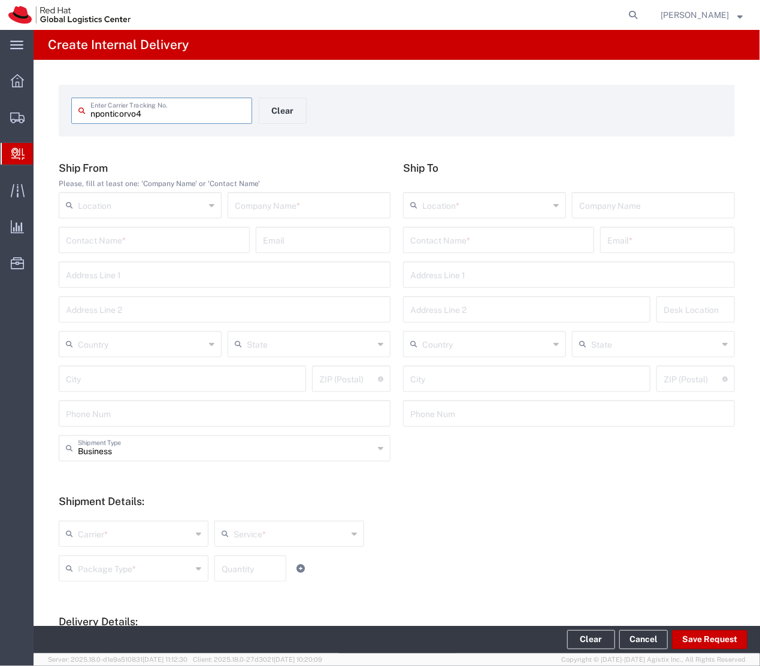
type input "nponticorvo4"
click at [166, 238] on input "text" at bounding box center [154, 239] width 177 height 21
type input "Nicole Ponticorvo"
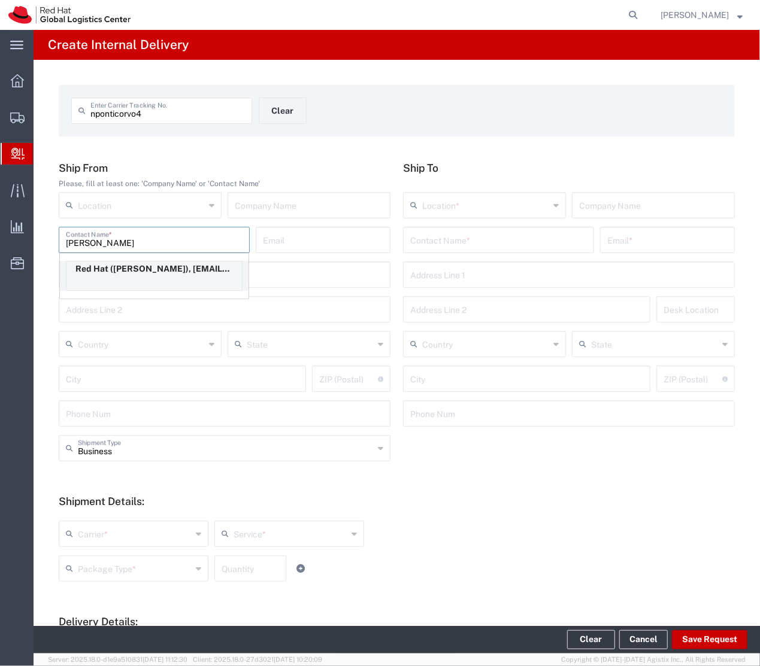
click at [173, 283] on div "Red Hat (Nicole Ponticorvo), npontico@redhat.com" at bounding box center [154, 276] width 177 height 30
type input "RH - [GEOGRAPHIC_DATA]"
type input "Red Hat"
type input "npontico@redhat.com"
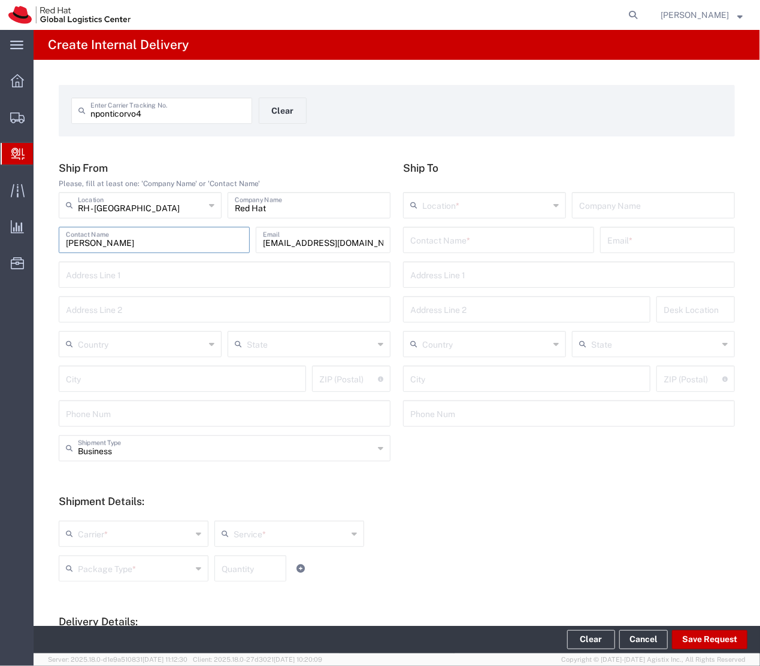
click at [169, 345] on input "text" at bounding box center [141, 343] width 127 height 21
type input "[GEOGRAPHIC_DATA]"
click at [157, 364] on span "[GEOGRAPHIC_DATA]" at bounding box center [138, 370] width 157 height 19
click at [444, 238] on input "text" at bounding box center [498, 239] width 177 height 21
paste input "Bineta Doucoure"
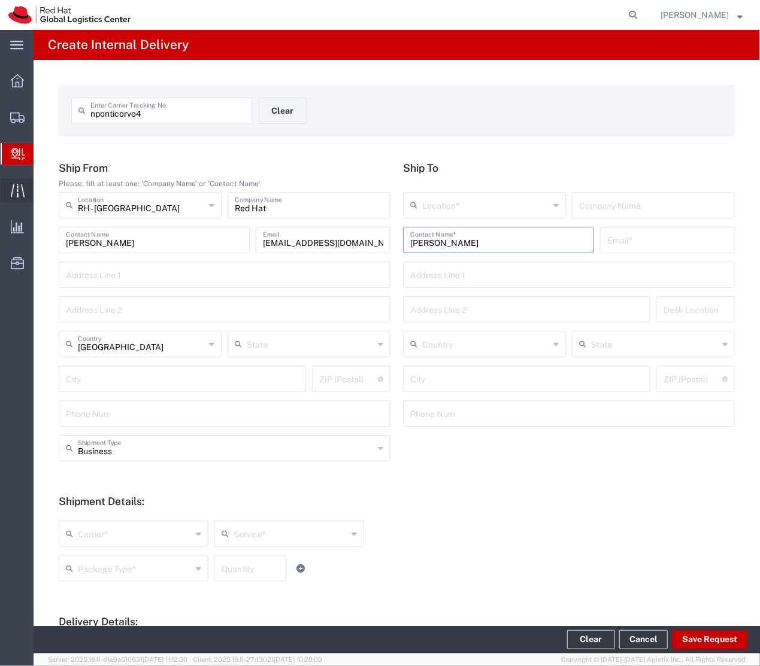
type input "Bineta Doucoure"
click at [471, 217] on div "Location *" at bounding box center [484, 205] width 163 height 26
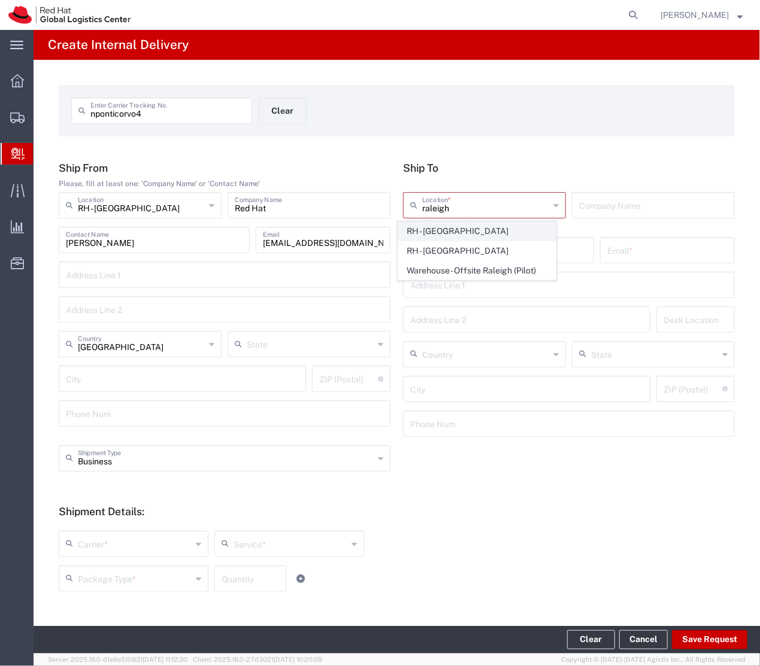
click at [441, 232] on span "RH - [GEOGRAPHIC_DATA]" at bounding box center [476, 231] width 157 height 19
type input "RH - [GEOGRAPHIC_DATA]"
type input "Red Hat, Inc."
type input "[STREET_ADDRESS]"
type input "[GEOGRAPHIC_DATA]"
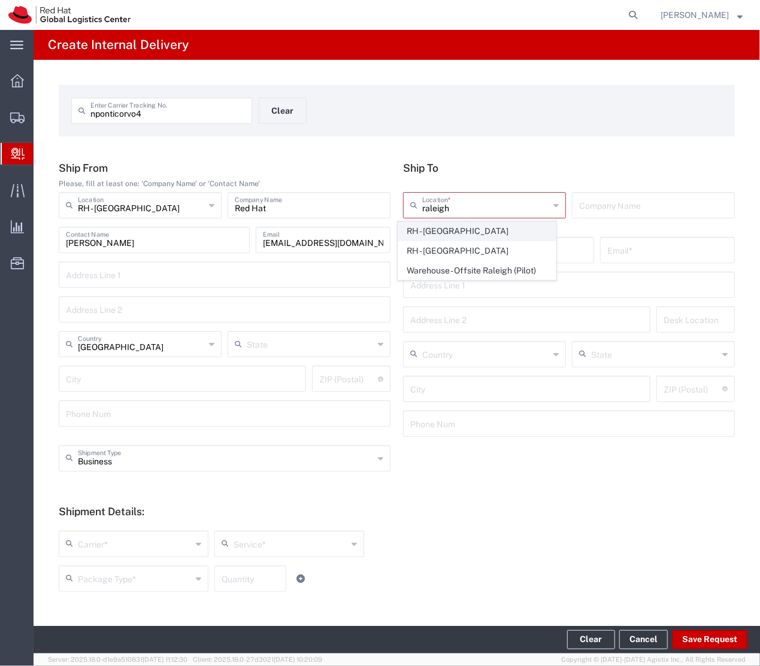
type input "RALEIGH"
type input "27601"
type input "[PHONE_NUMBER]"
type input "[US_STATE]"
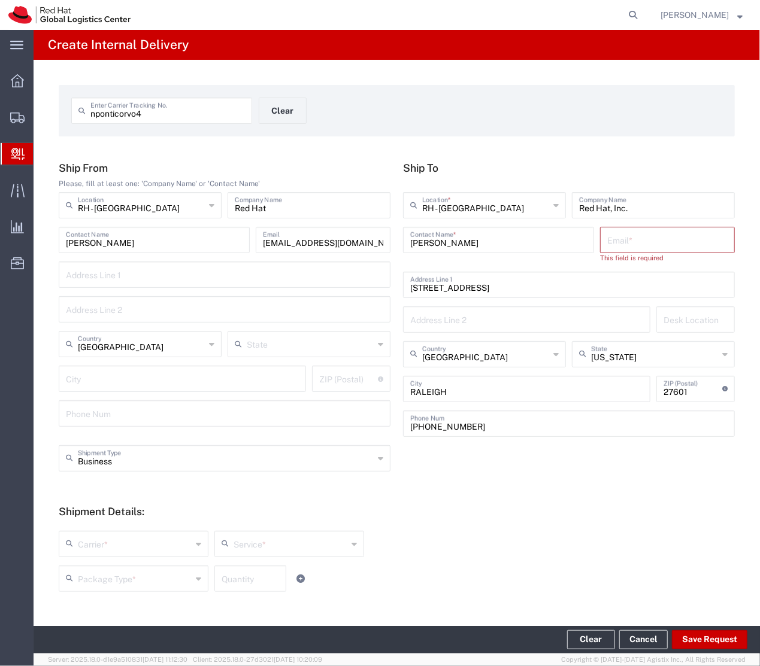
click at [617, 244] on input "text" at bounding box center [667, 239] width 120 height 21
paste input "binetad2001@gmail.com"
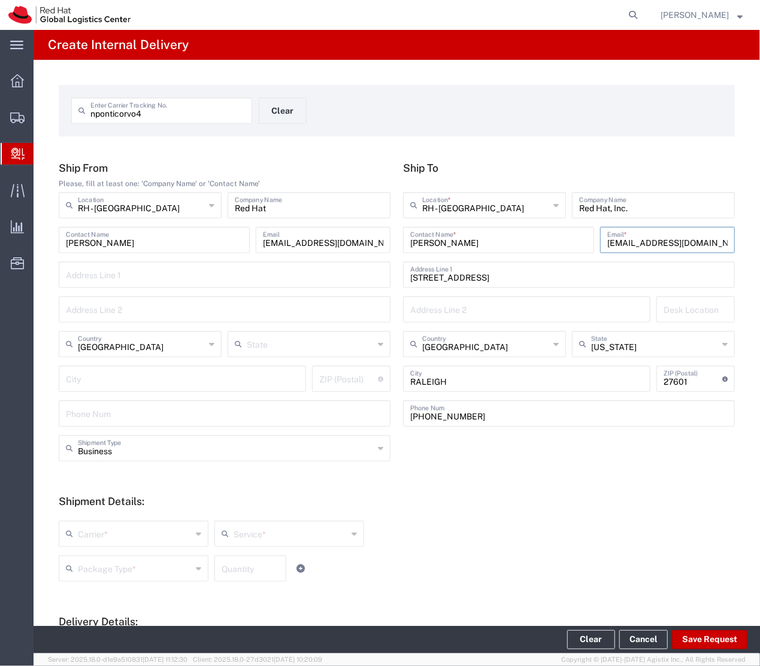
type input "binetad2001@gmail.com"
click at [92, 541] on input "text" at bounding box center [135, 533] width 114 height 21
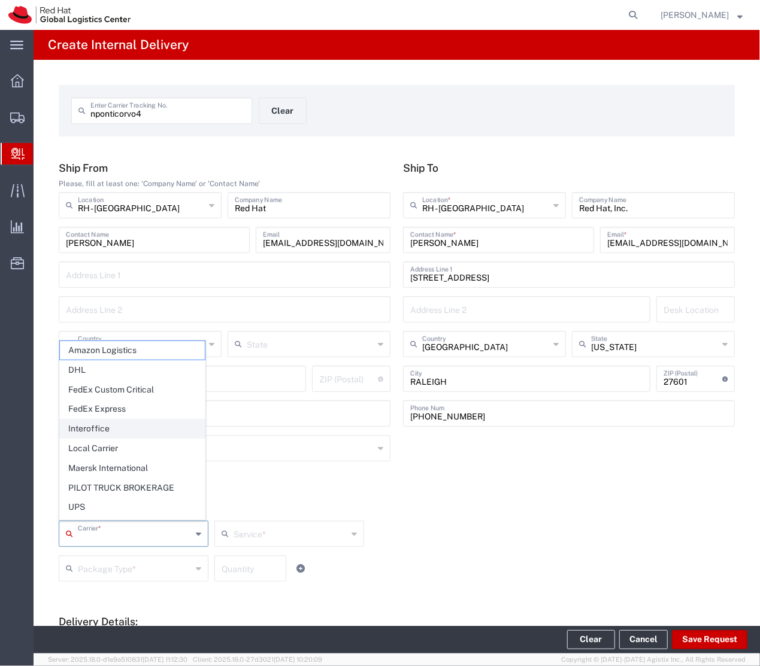
click at [107, 430] on span "Interoffice" at bounding box center [132, 429] width 145 height 19
type input "Interoffice"
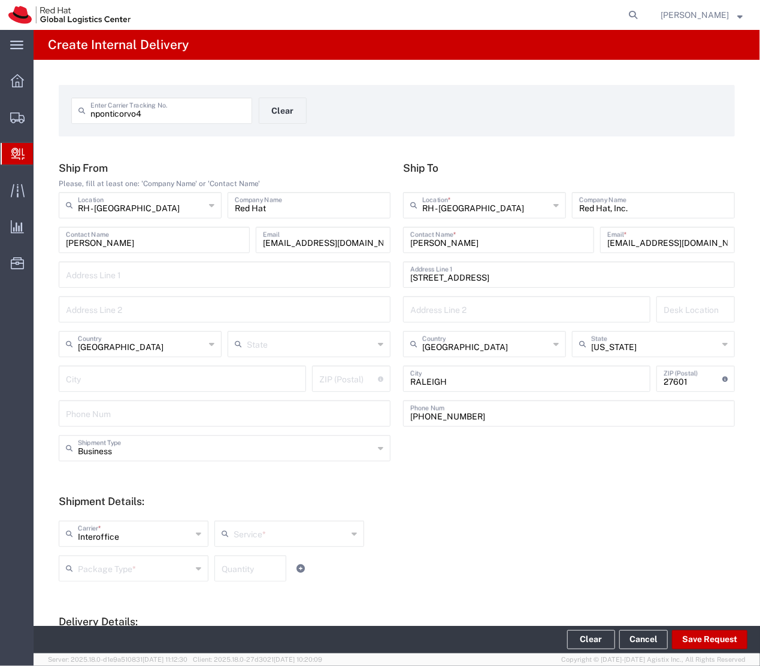
click at [245, 532] on input "text" at bounding box center [291, 533] width 114 height 21
click at [243, 556] on span "IO_Ground" at bounding box center [285, 560] width 145 height 19
type input "IO_Ground"
click at [175, 575] on input "text" at bounding box center [135, 567] width 114 height 21
type input "Your Packaging"
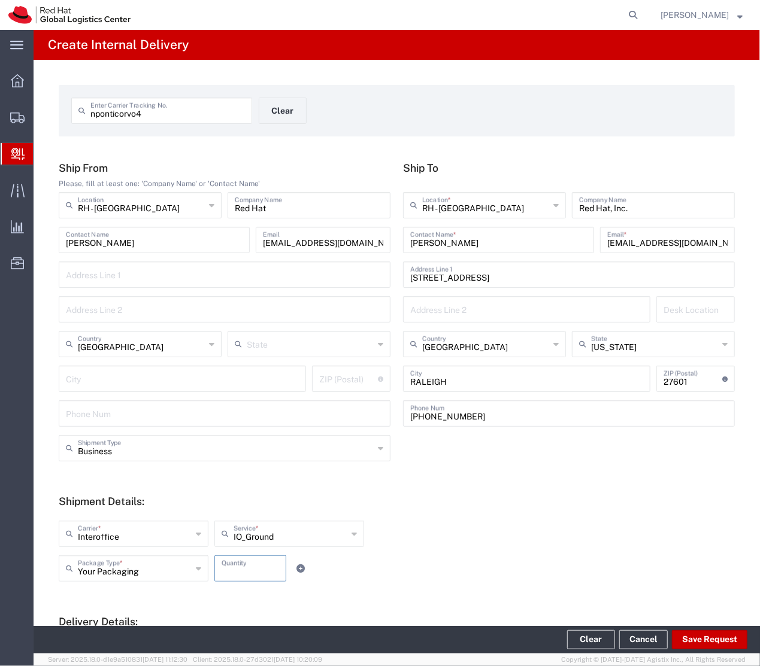
click at [263, 568] on input "number" at bounding box center [250, 567] width 57 height 21
type input "1"
click at [725, 640] on button "Save Request" at bounding box center [709, 640] width 75 height 19
type input "[GEOGRAPHIC_DATA]"
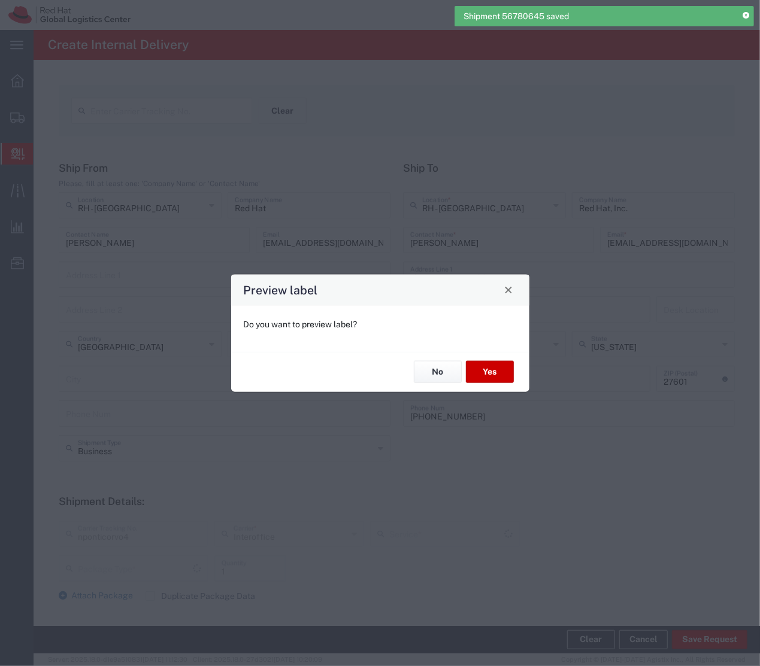
type input "Your Packaging"
type input "IO_Ground"
click at [505, 369] on button "Yes" at bounding box center [490, 372] width 48 height 22
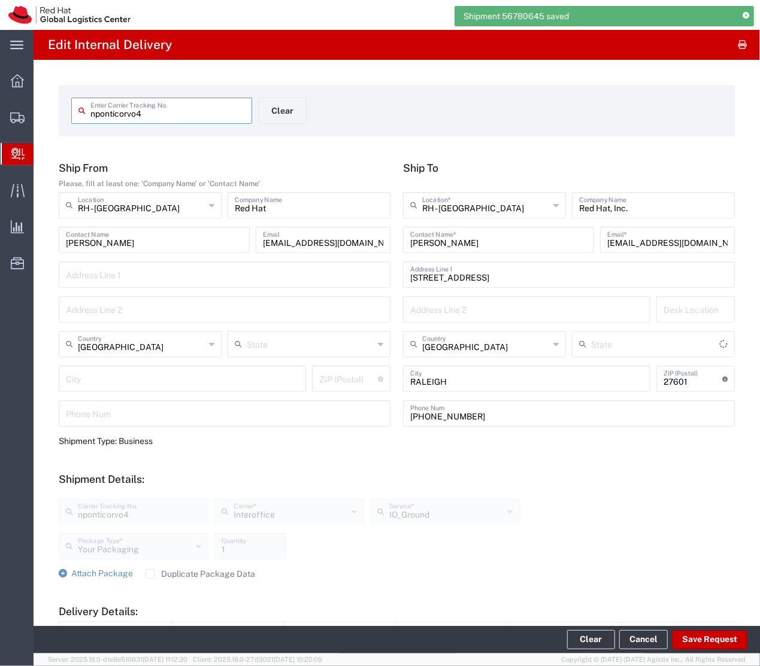
type input "[US_STATE]"
